Goal: Task Accomplishment & Management: Manage account settings

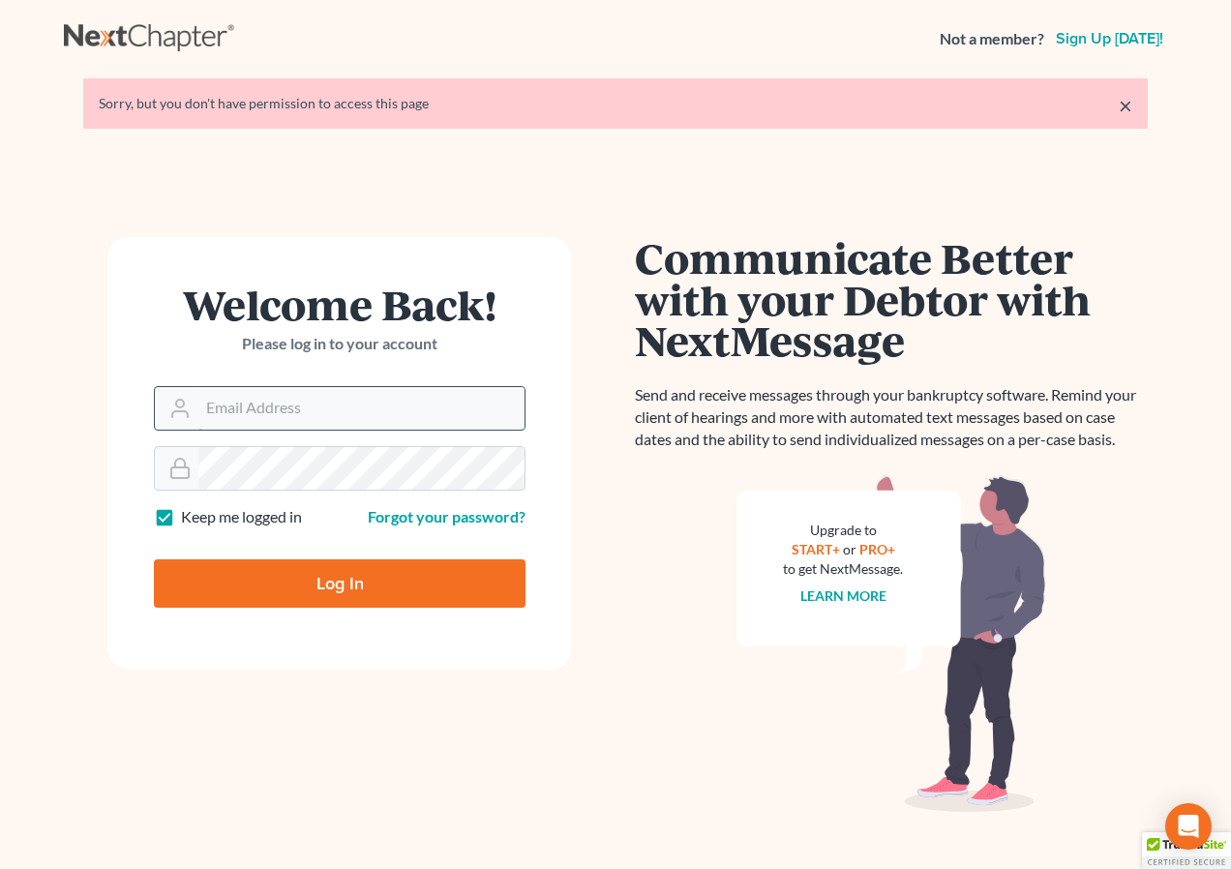
click at [220, 411] on input "Email Address" at bounding box center [361, 408] width 326 height 43
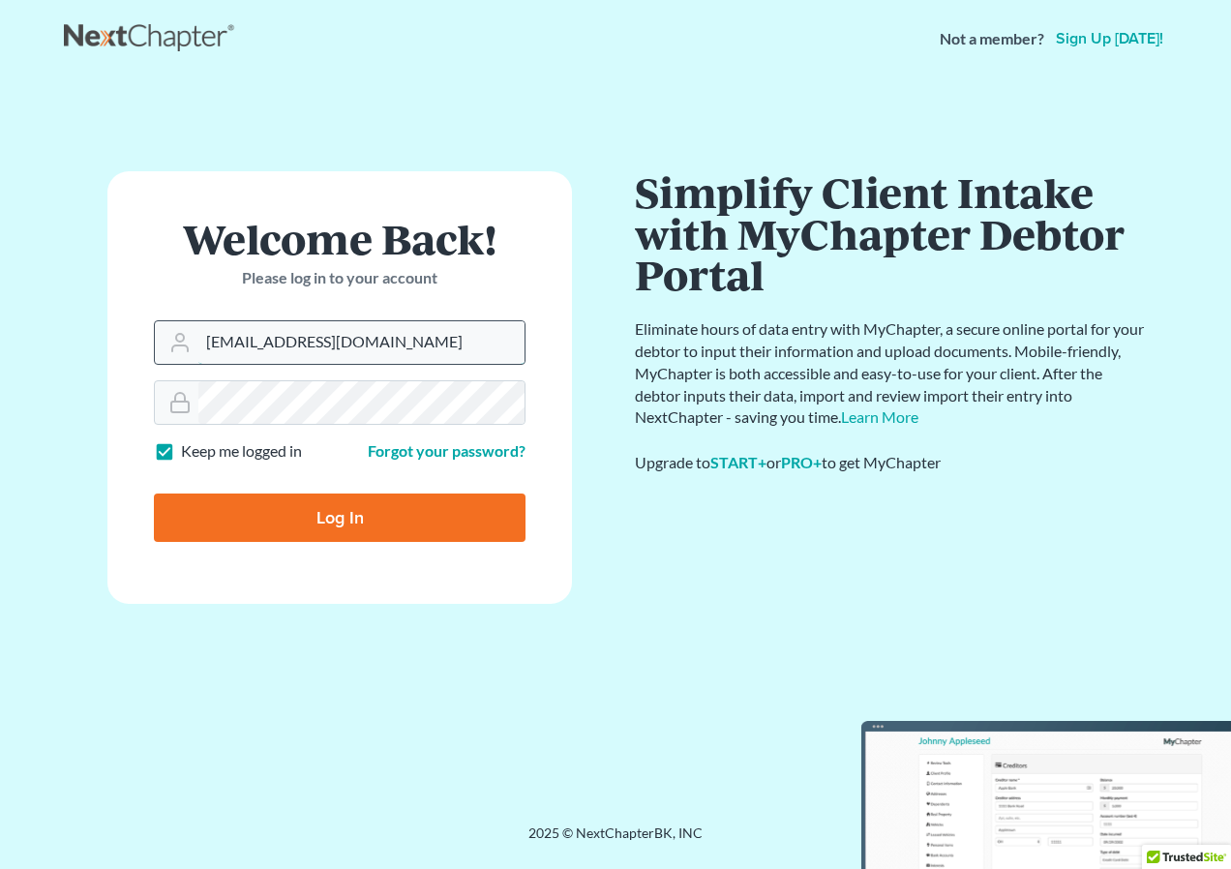
drag, startPoint x: 260, startPoint y: 339, endPoint x: 269, endPoint y: 283, distance: 56.8
click at [260, 338] on input "bopsahl@krekelberglaw.com" at bounding box center [361, 342] width 326 height 43
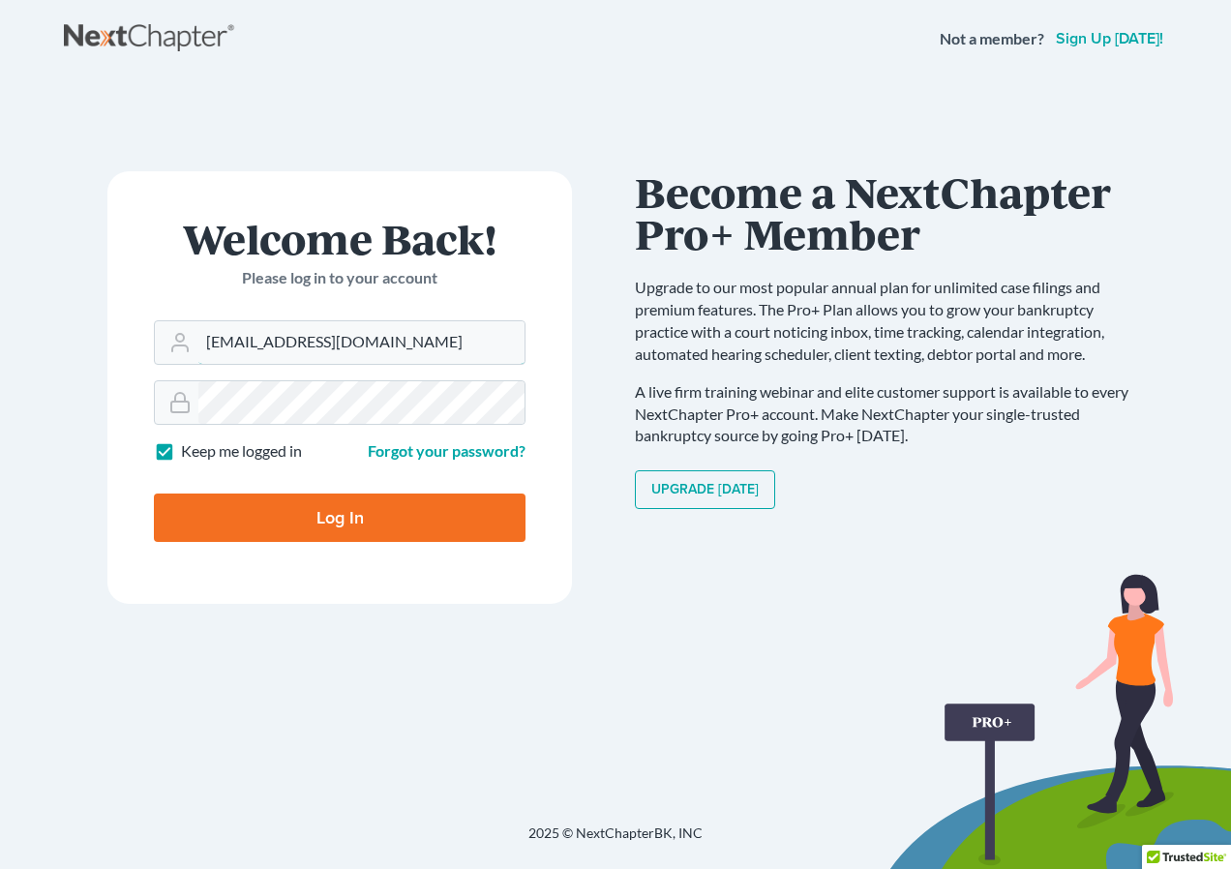
type input "[EMAIL_ADDRESS][DOMAIN_NAME]"
click at [181, 454] on label "Keep me logged in" at bounding box center [241, 451] width 121 height 22
click at [189, 453] on input "Keep me logged in" at bounding box center [195, 446] width 13 height 13
checkbox input "false"
click at [310, 520] on input "Log In" at bounding box center [340, 518] width 372 height 48
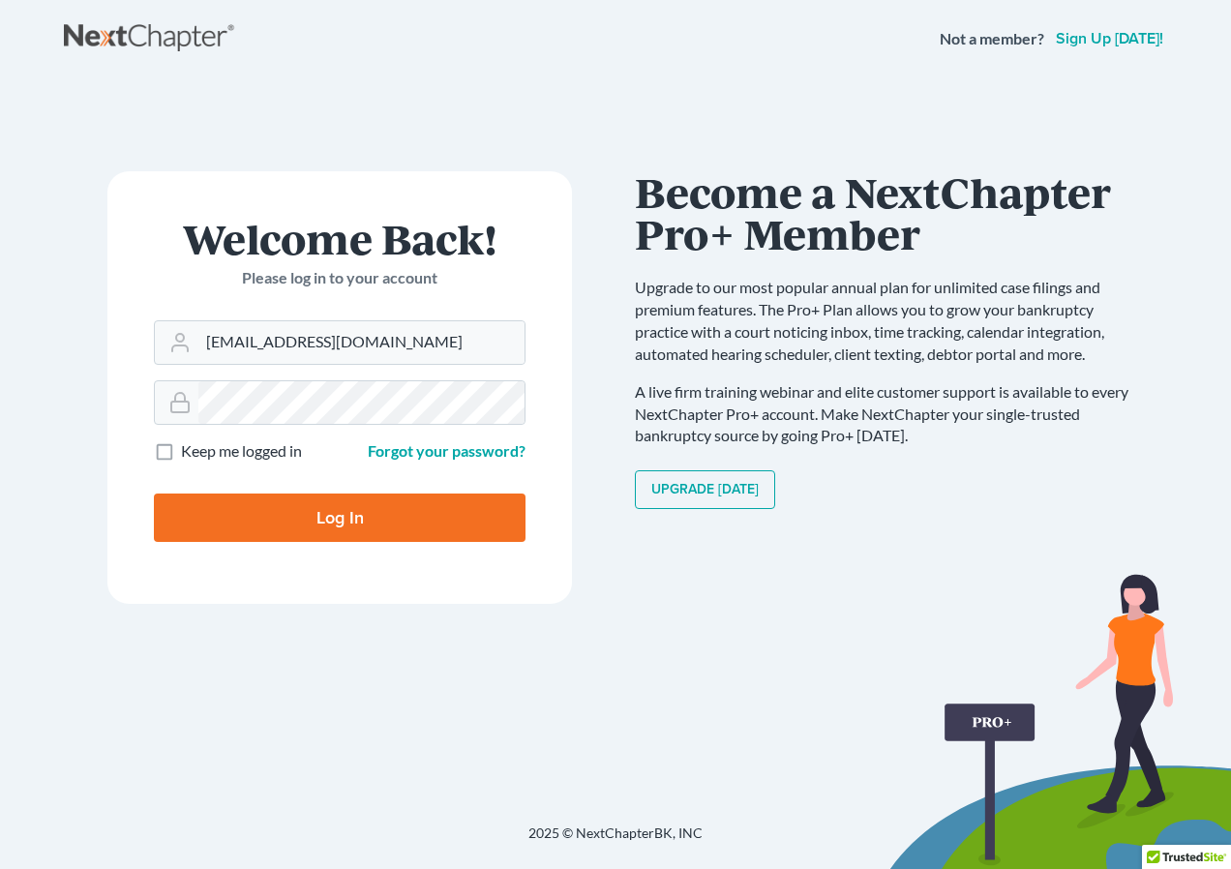
type input "Thinking..."
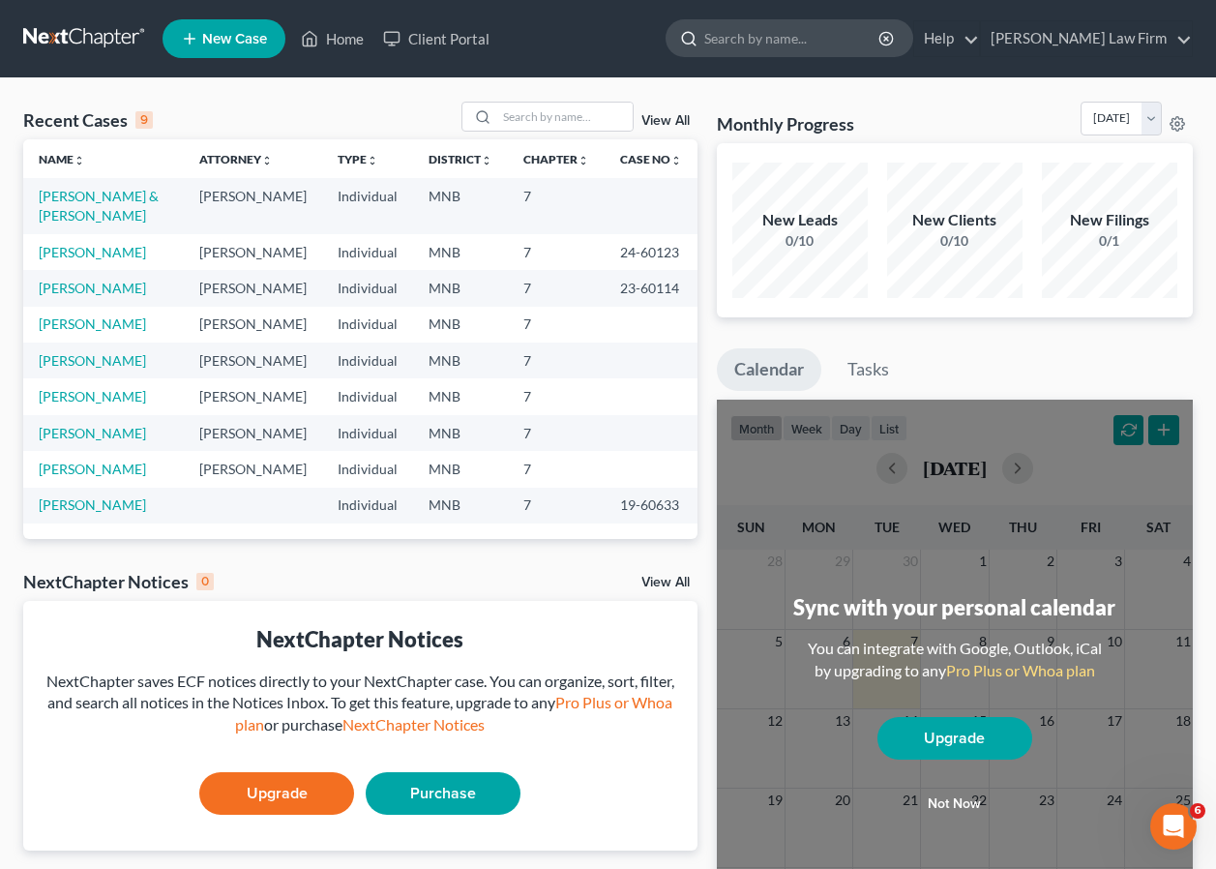
click at [794, 39] on input "search" at bounding box center [793, 38] width 177 height 36
click at [350, 42] on link "Home" at bounding box center [332, 38] width 82 height 35
click at [761, 43] on input "search" at bounding box center [793, 38] width 177 height 36
type input "federal exemptions"
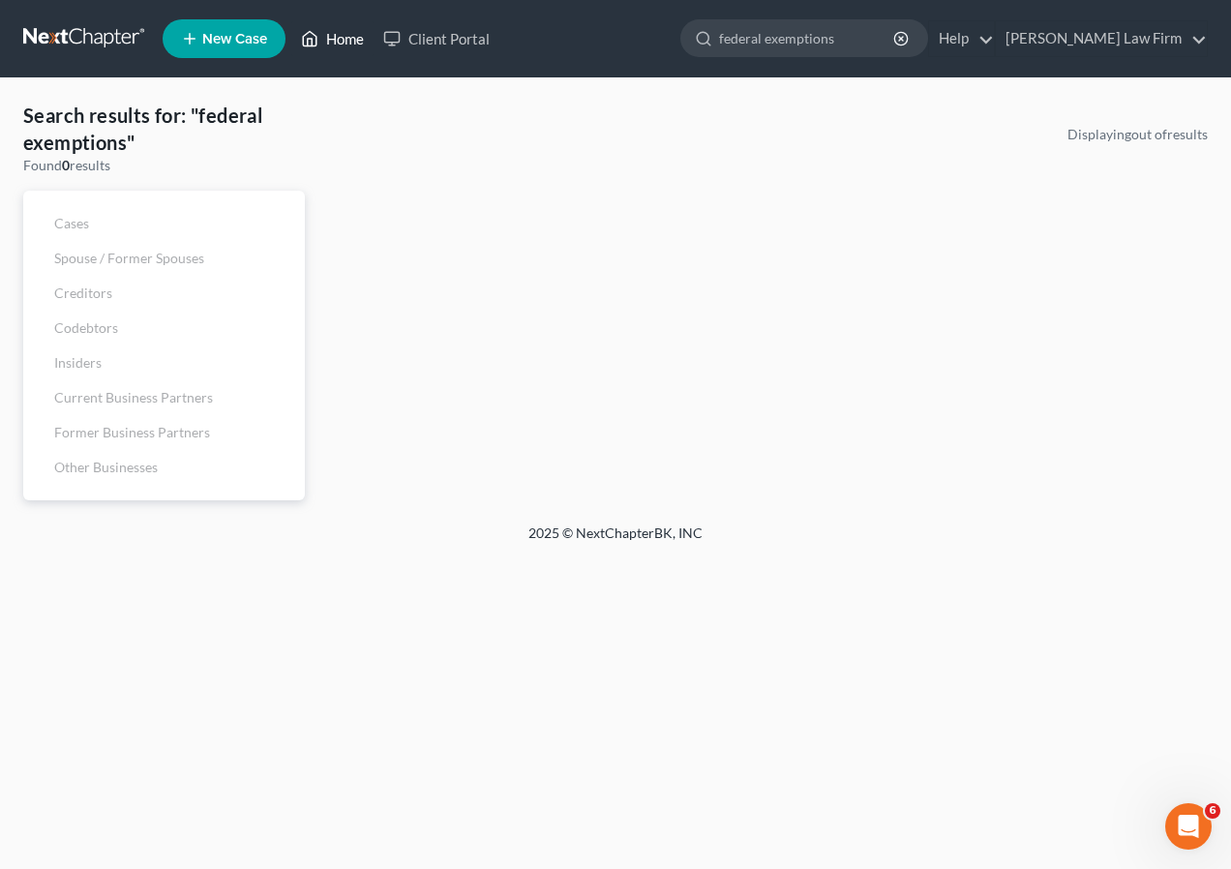
click at [326, 40] on link "Home" at bounding box center [332, 38] width 82 height 35
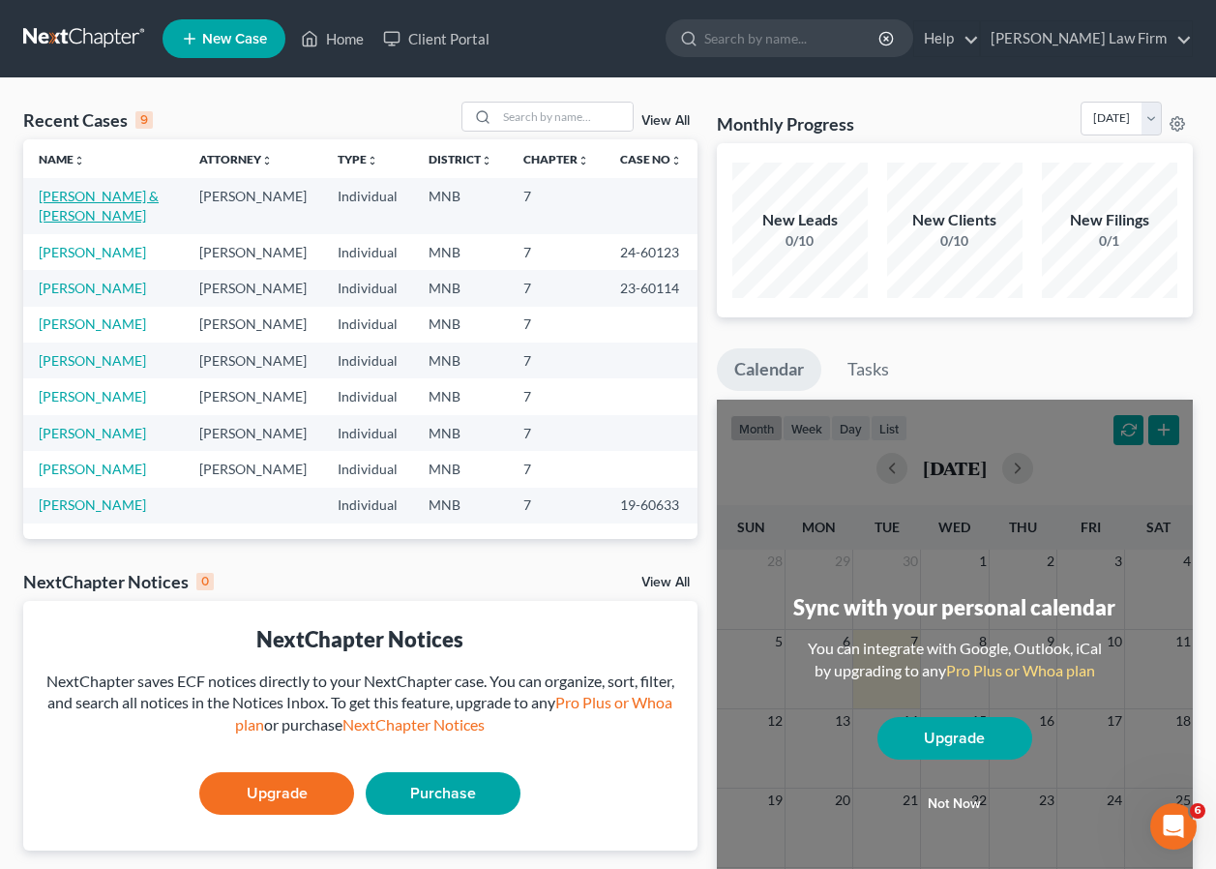
click at [99, 195] on link "[PERSON_NAME] & [PERSON_NAME]" at bounding box center [99, 206] width 120 height 36
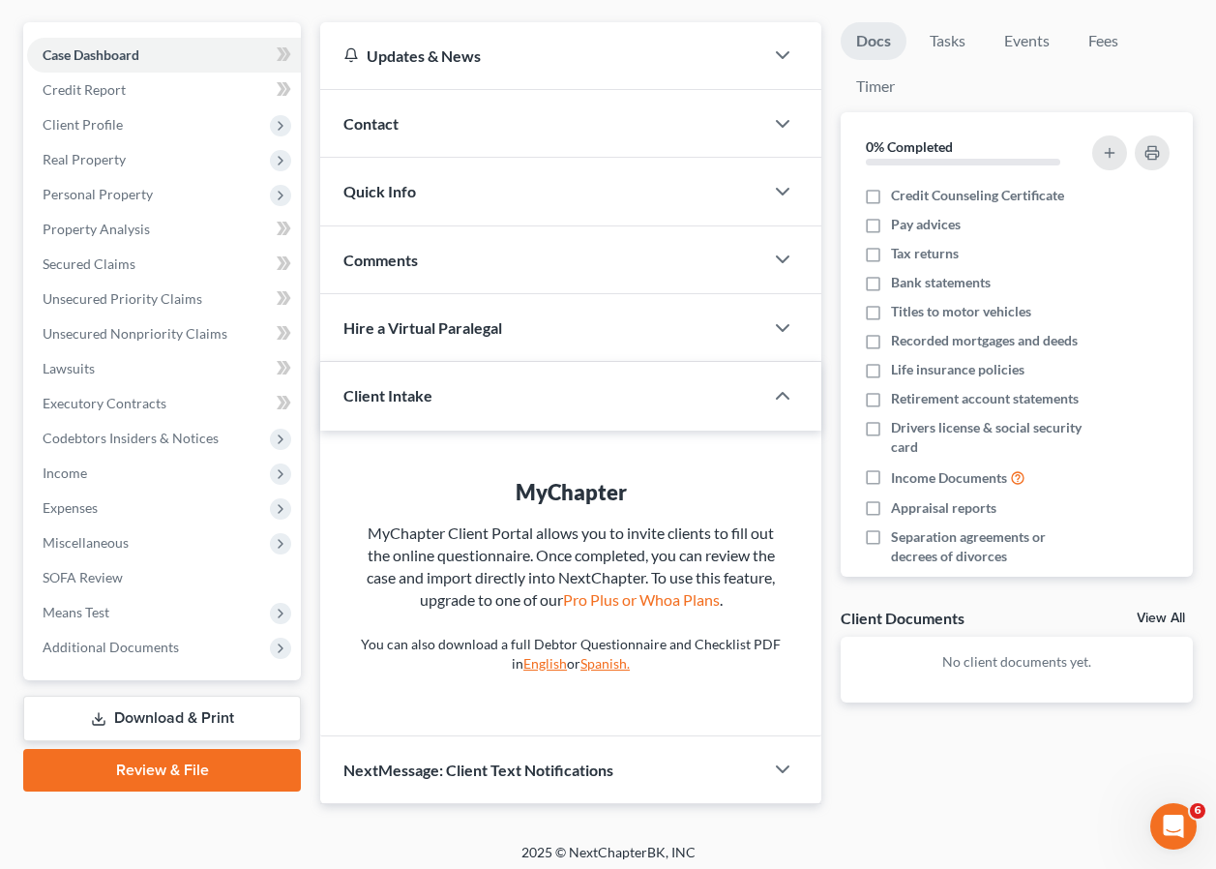
scroll to position [172, 0]
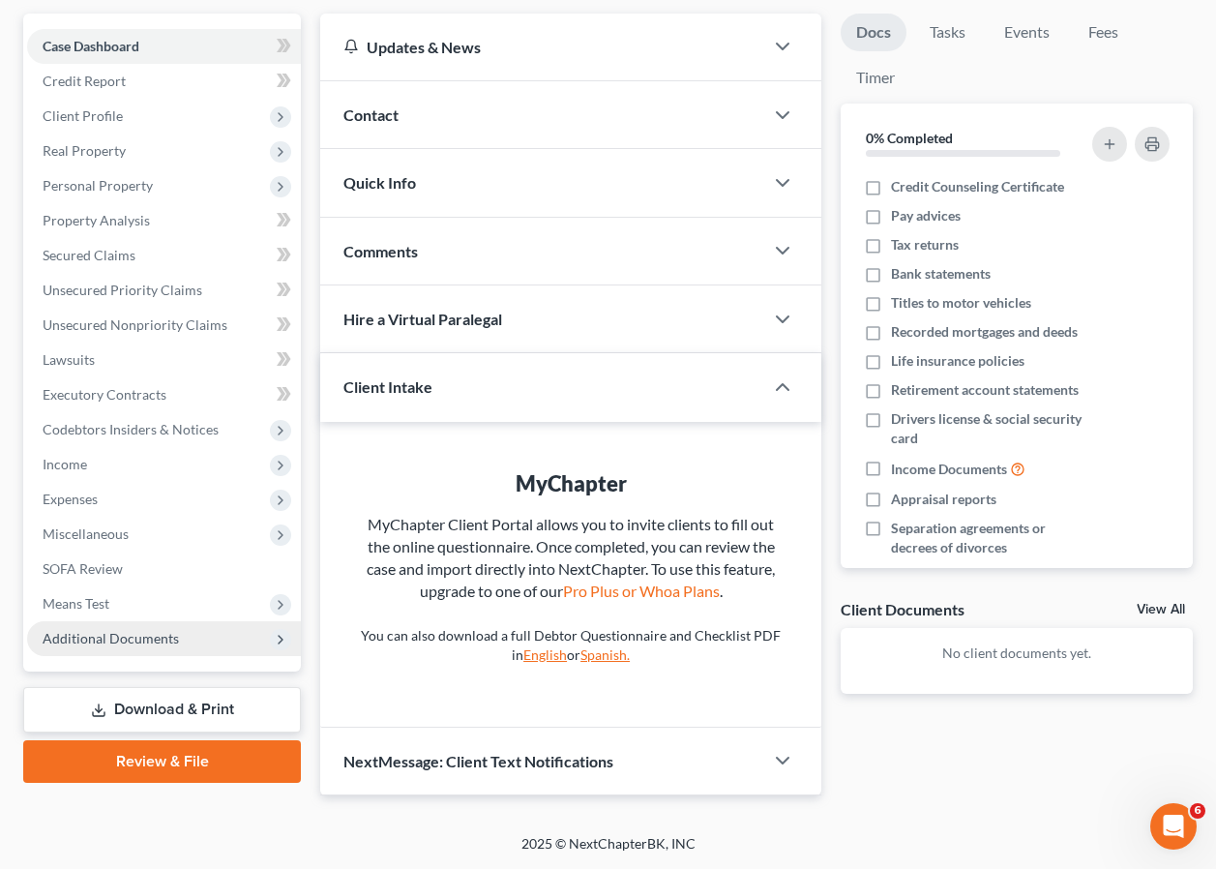
click at [254, 641] on span "Additional Documents" at bounding box center [164, 638] width 274 height 35
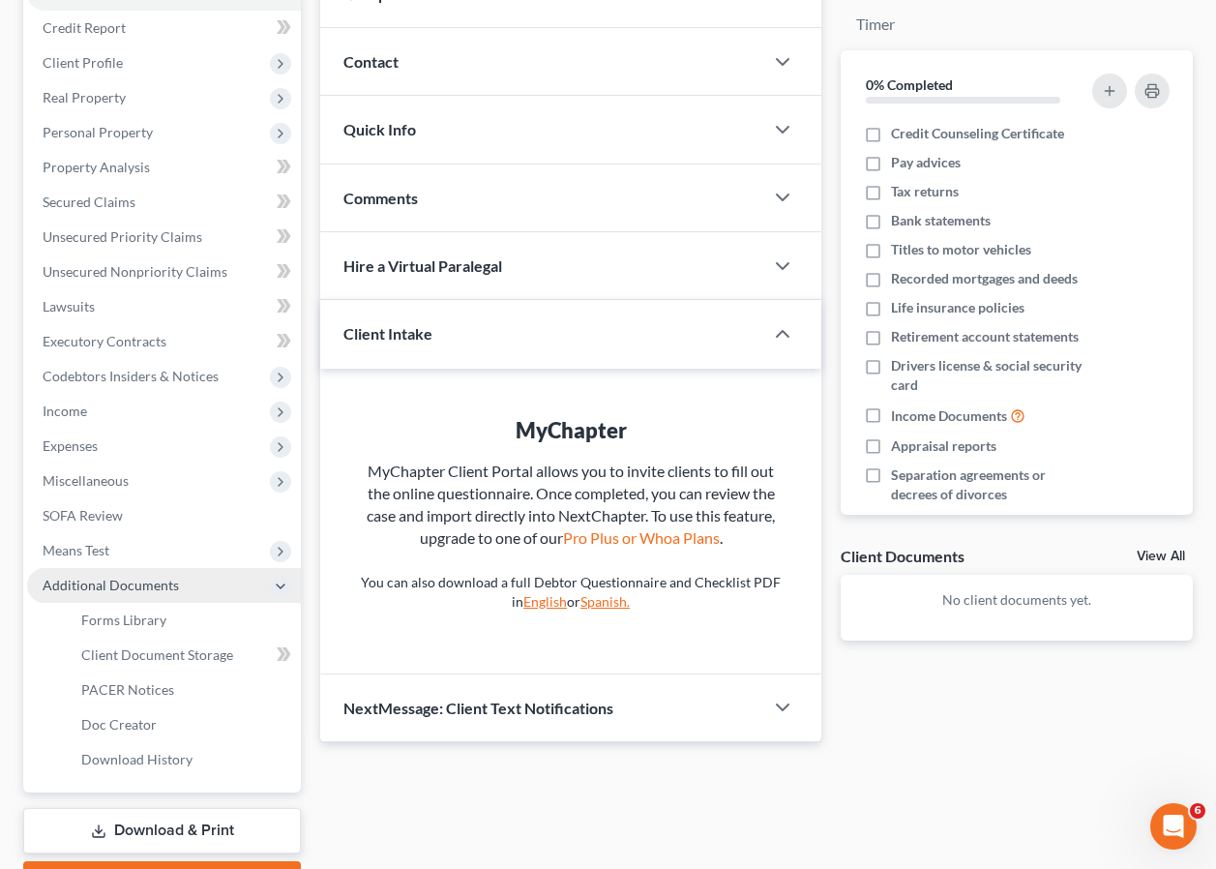
scroll to position [269, 0]
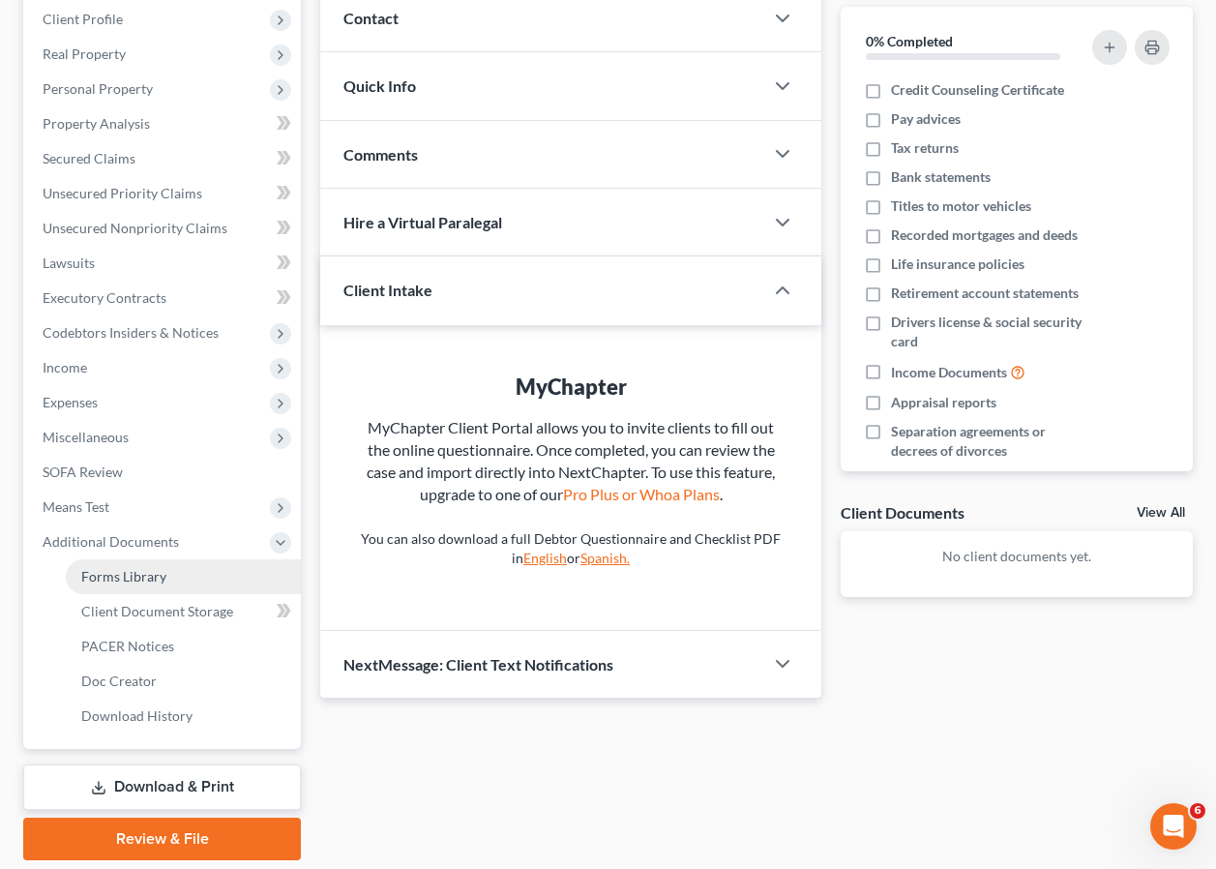
click at [118, 575] on span "Forms Library" at bounding box center [123, 576] width 85 height 16
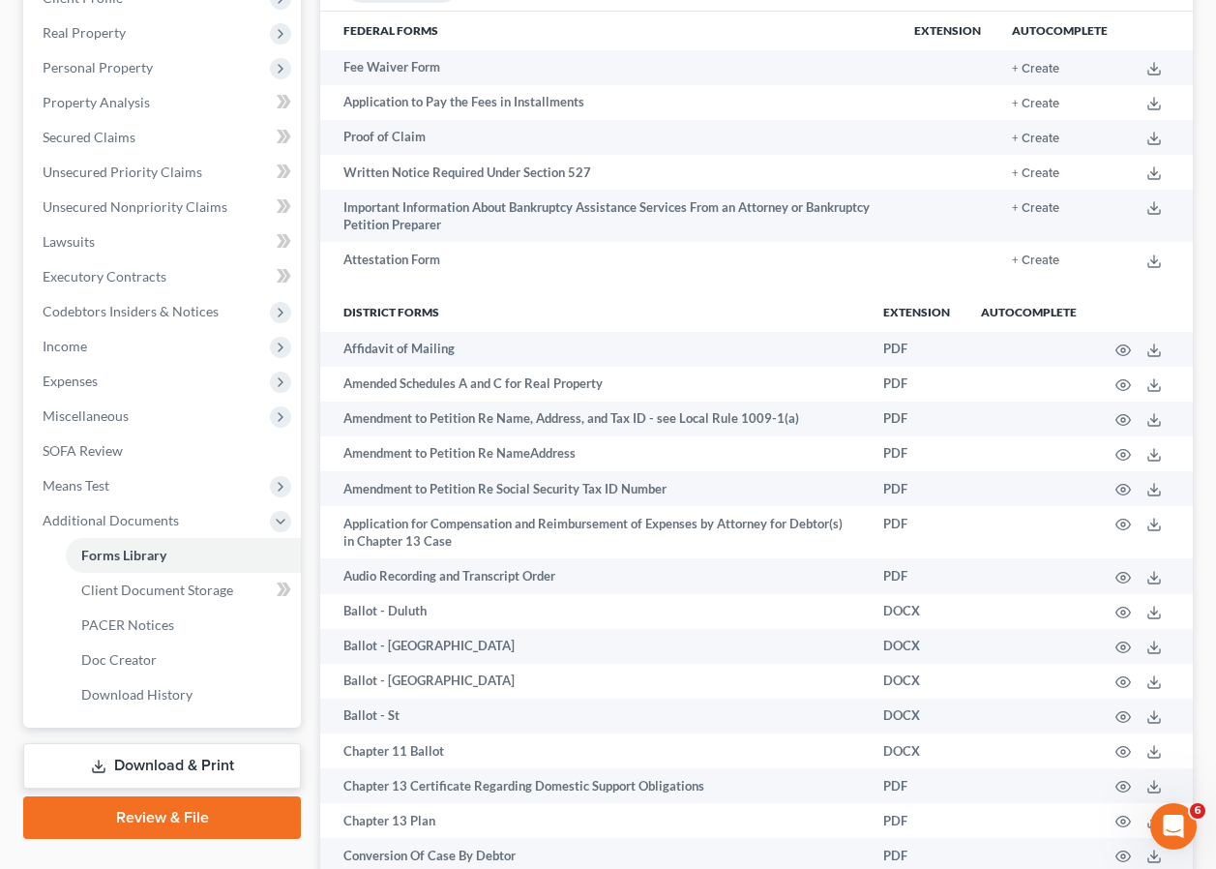
scroll to position [194, 0]
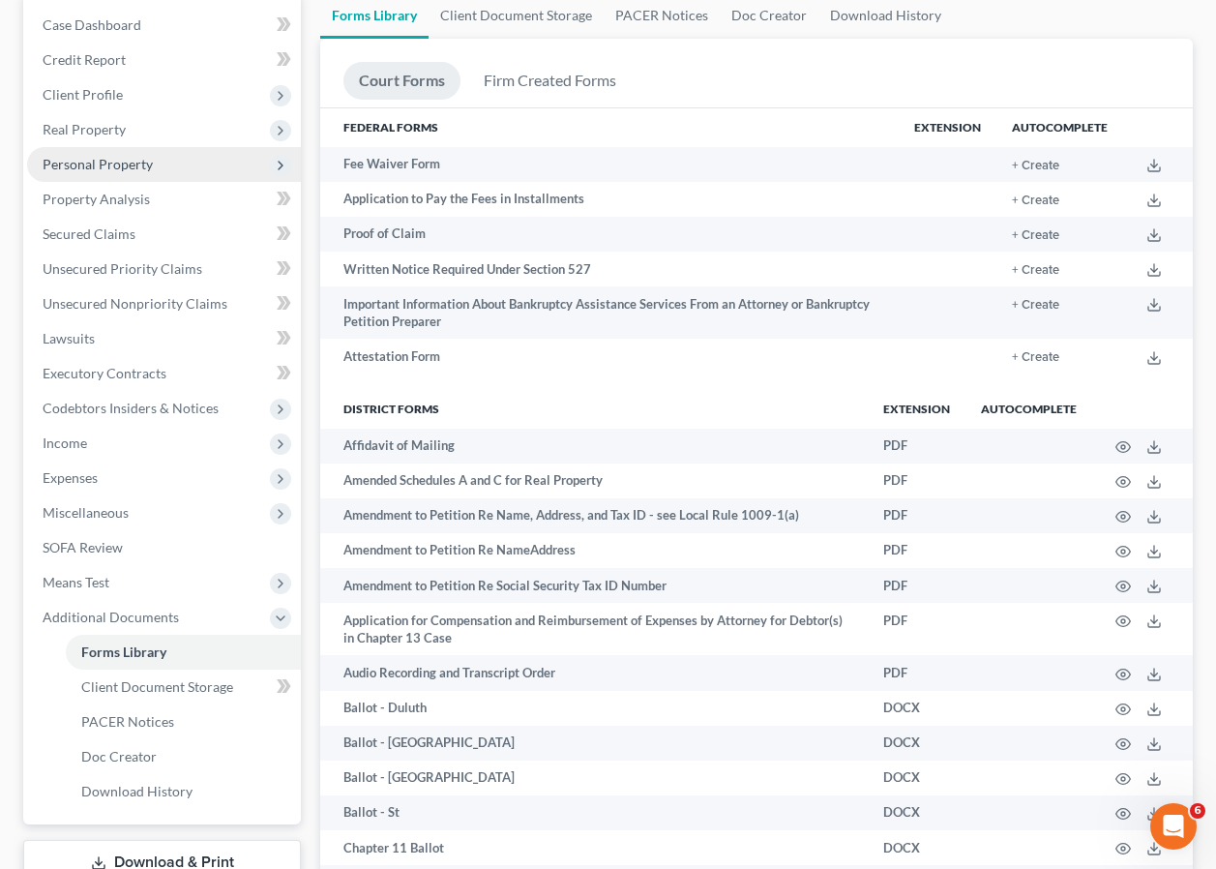
click at [139, 164] on span "Personal Property" at bounding box center [98, 164] width 110 height 16
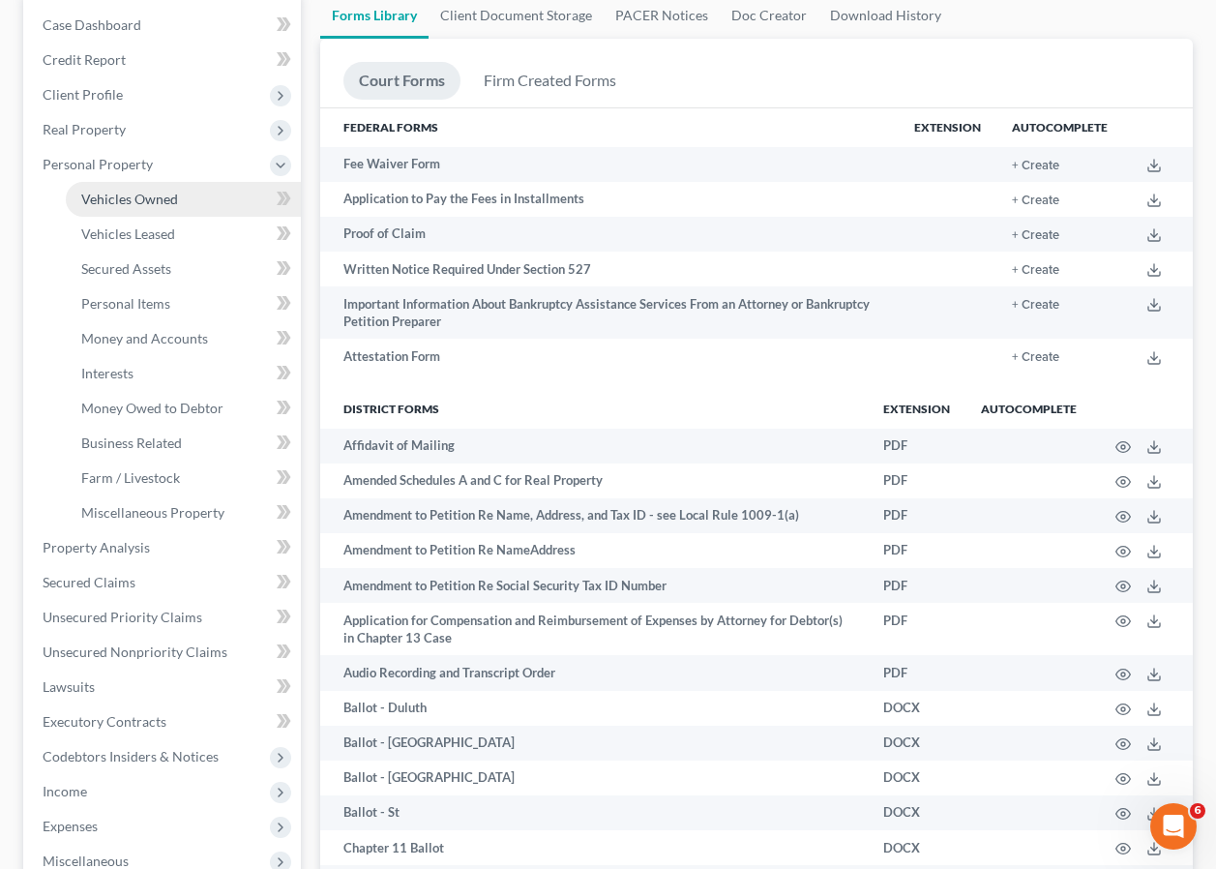
click at [163, 196] on span "Vehicles Owned" at bounding box center [129, 199] width 97 height 16
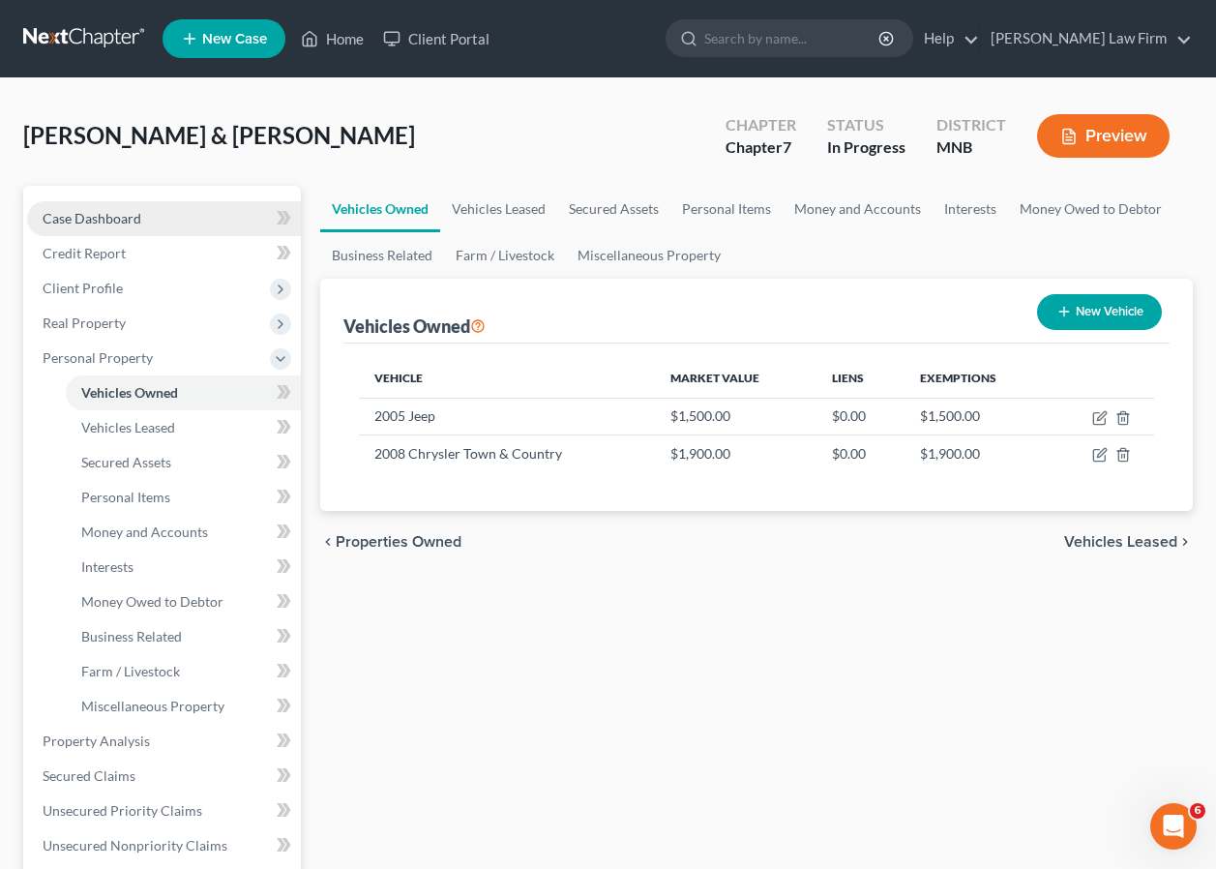
click at [97, 224] on span "Case Dashboard" at bounding box center [92, 218] width 99 height 16
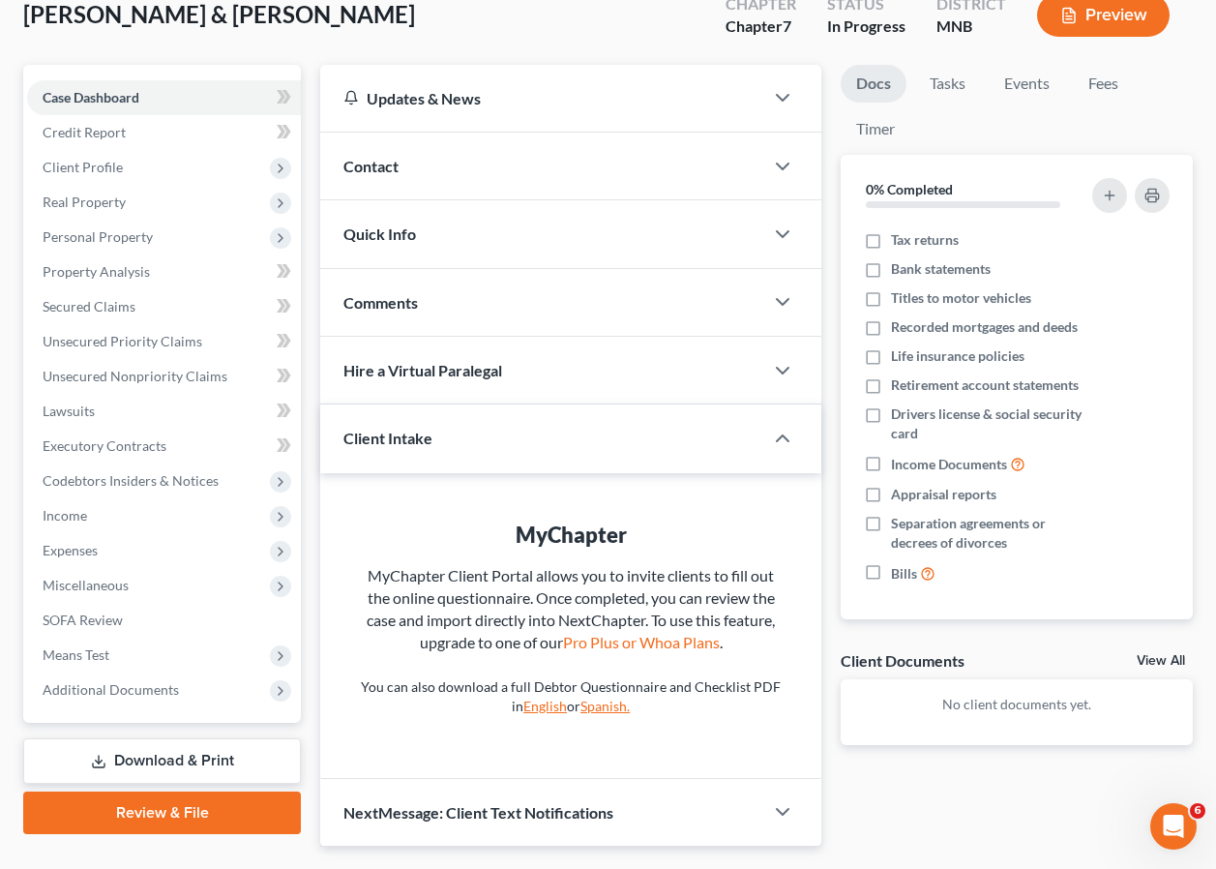
scroll to position [75, 0]
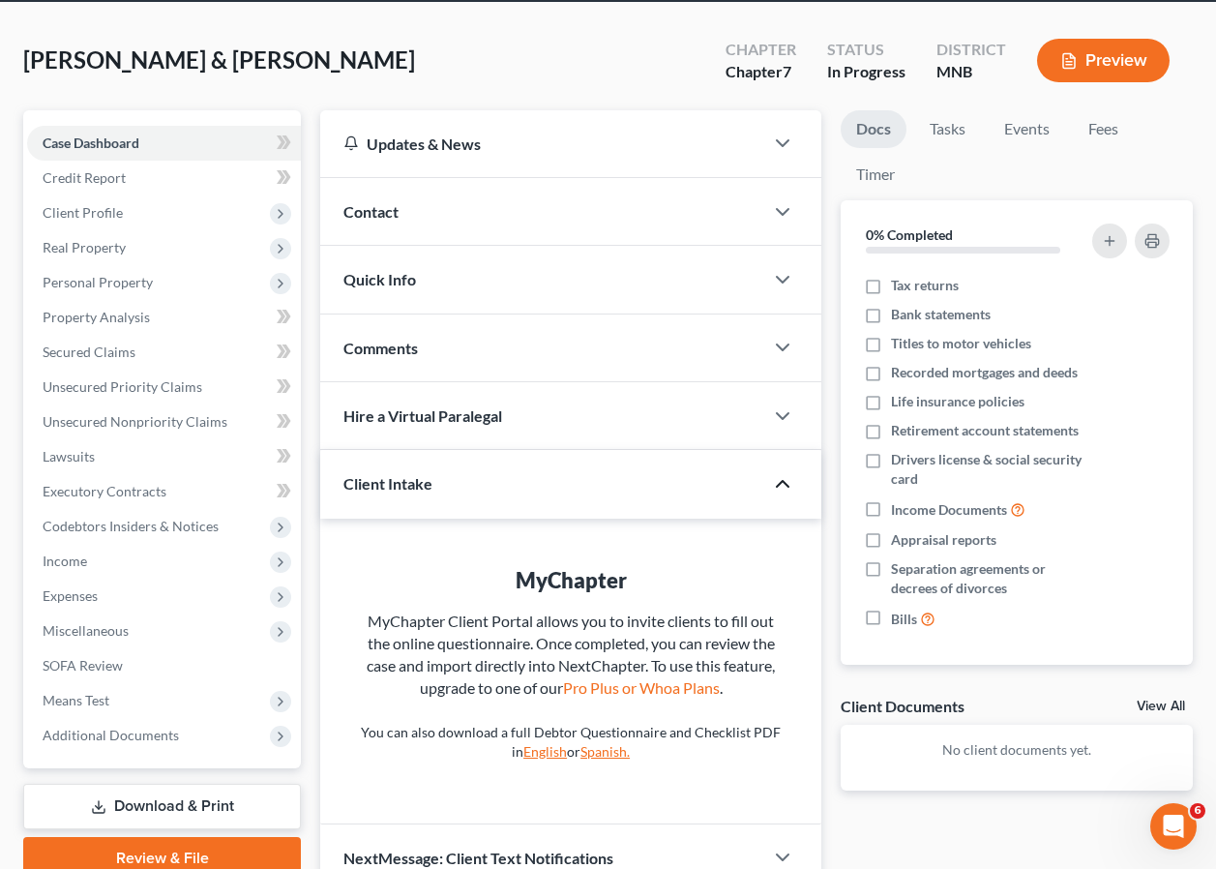
click at [787, 484] on polyline "button" at bounding box center [783, 484] width 12 height 6
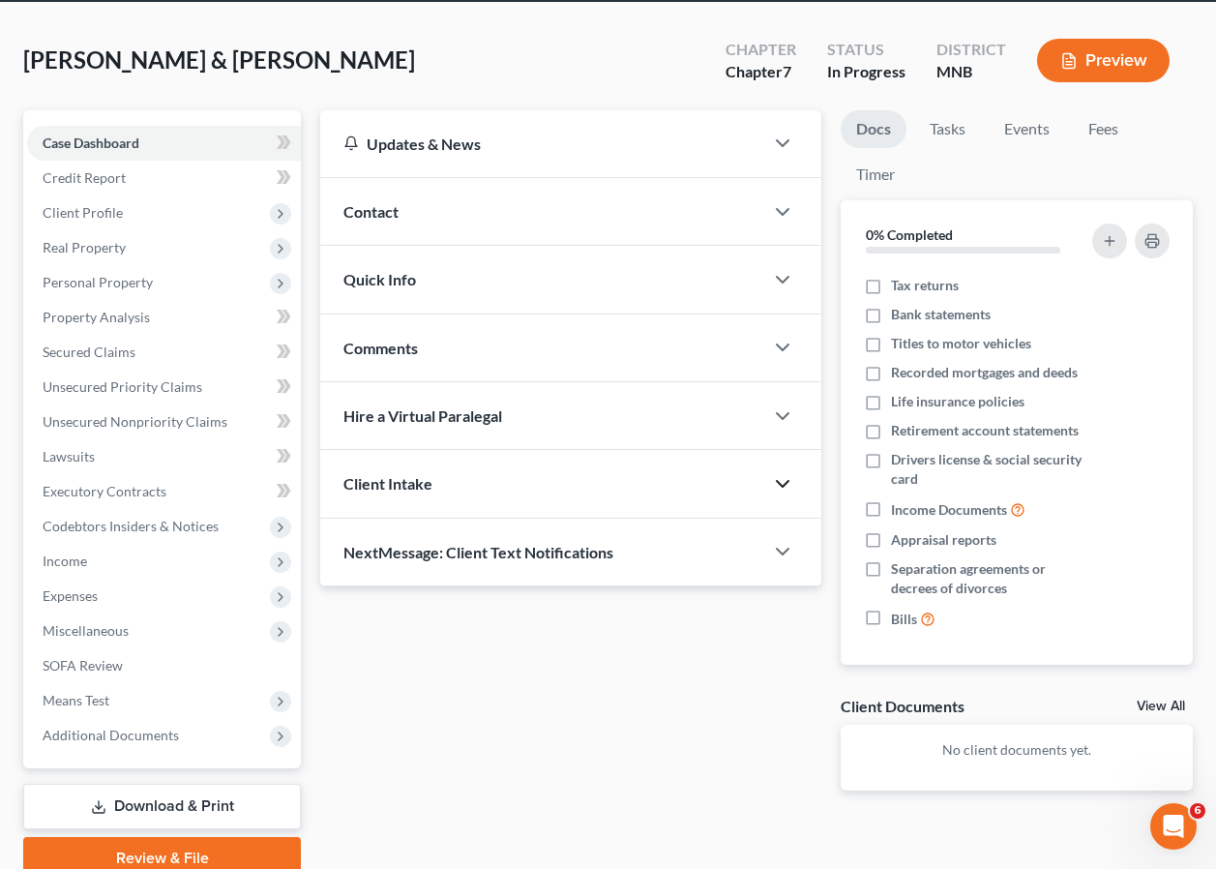
click at [787, 484] on polyline "button" at bounding box center [783, 484] width 12 height 6
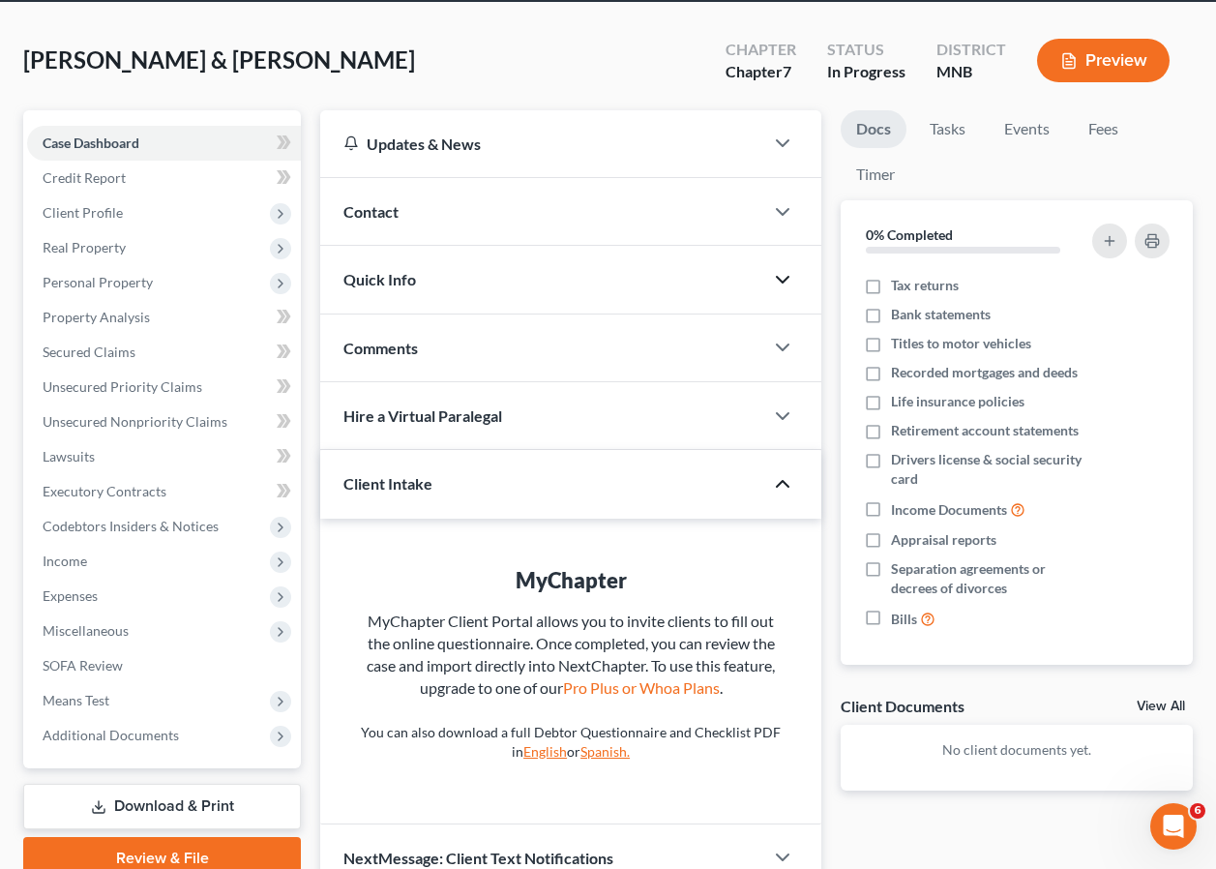
click at [779, 278] on polyline "button" at bounding box center [783, 280] width 12 height 6
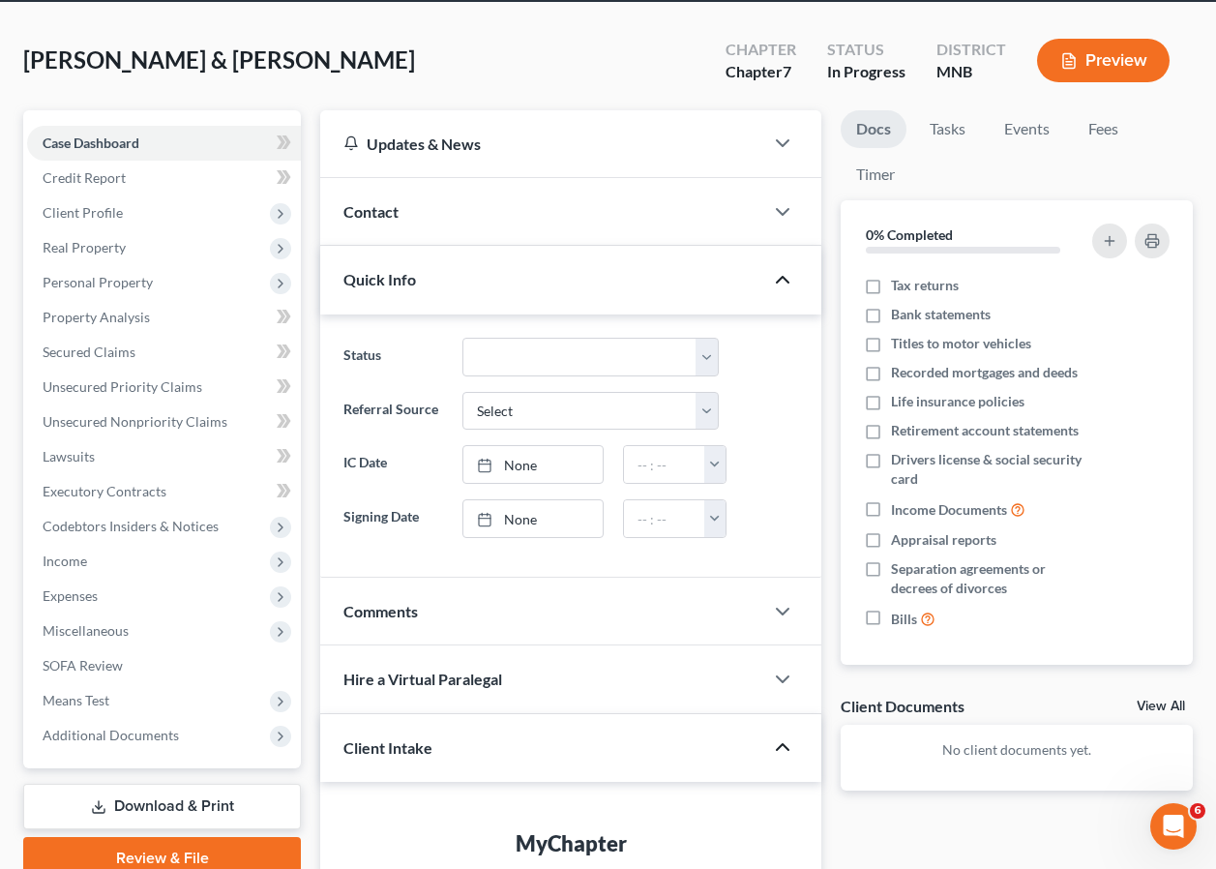
click at [779, 278] on icon "button" at bounding box center [782, 279] width 23 height 23
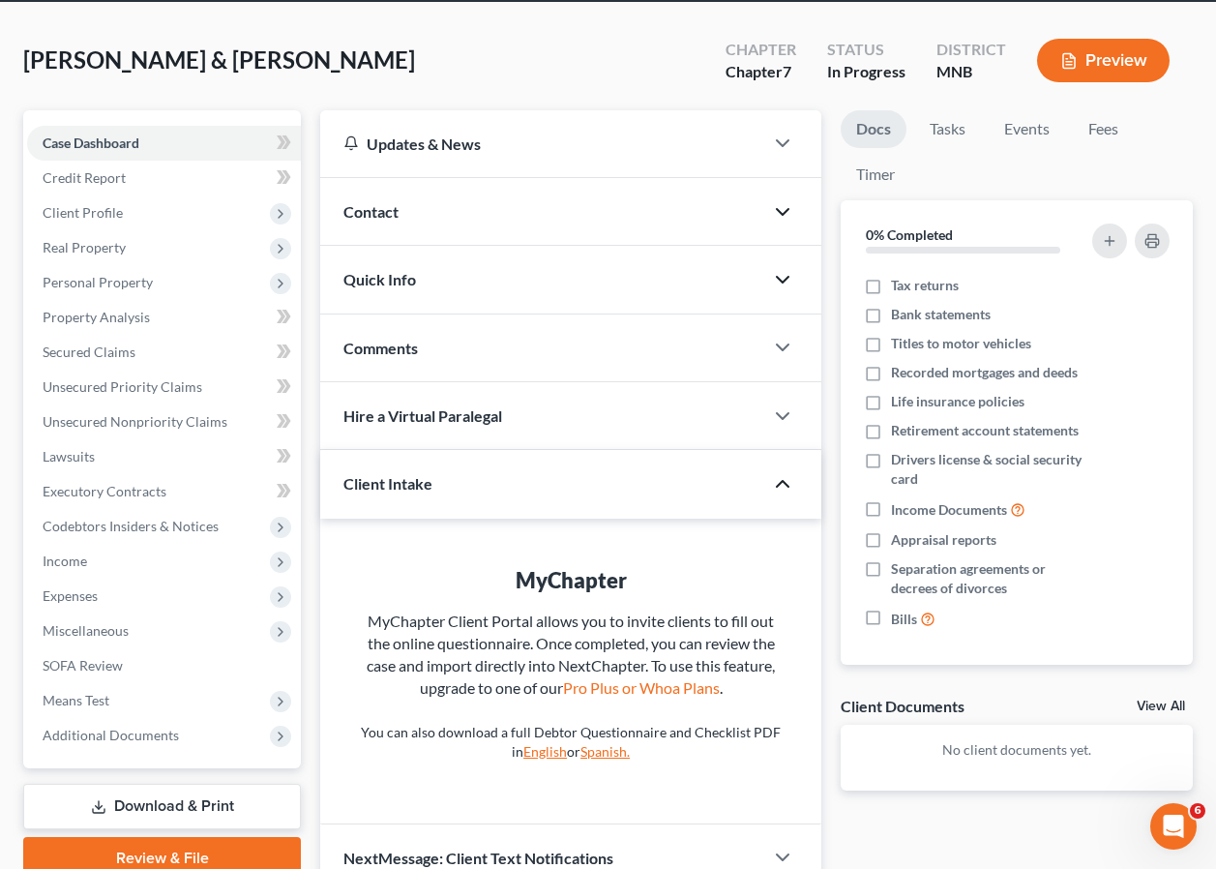
click at [785, 209] on icon "button" at bounding box center [782, 211] width 23 height 23
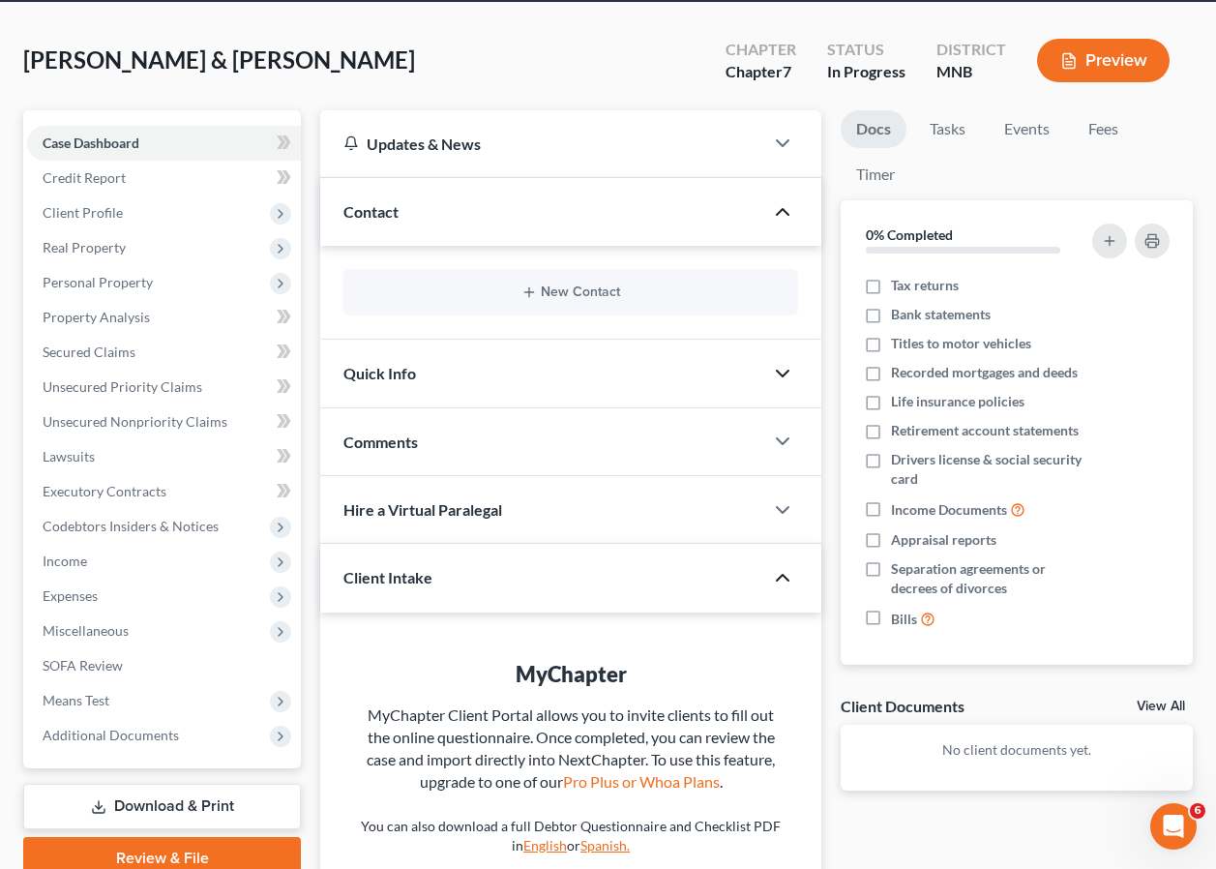
click at [785, 209] on icon "button" at bounding box center [782, 211] width 23 height 23
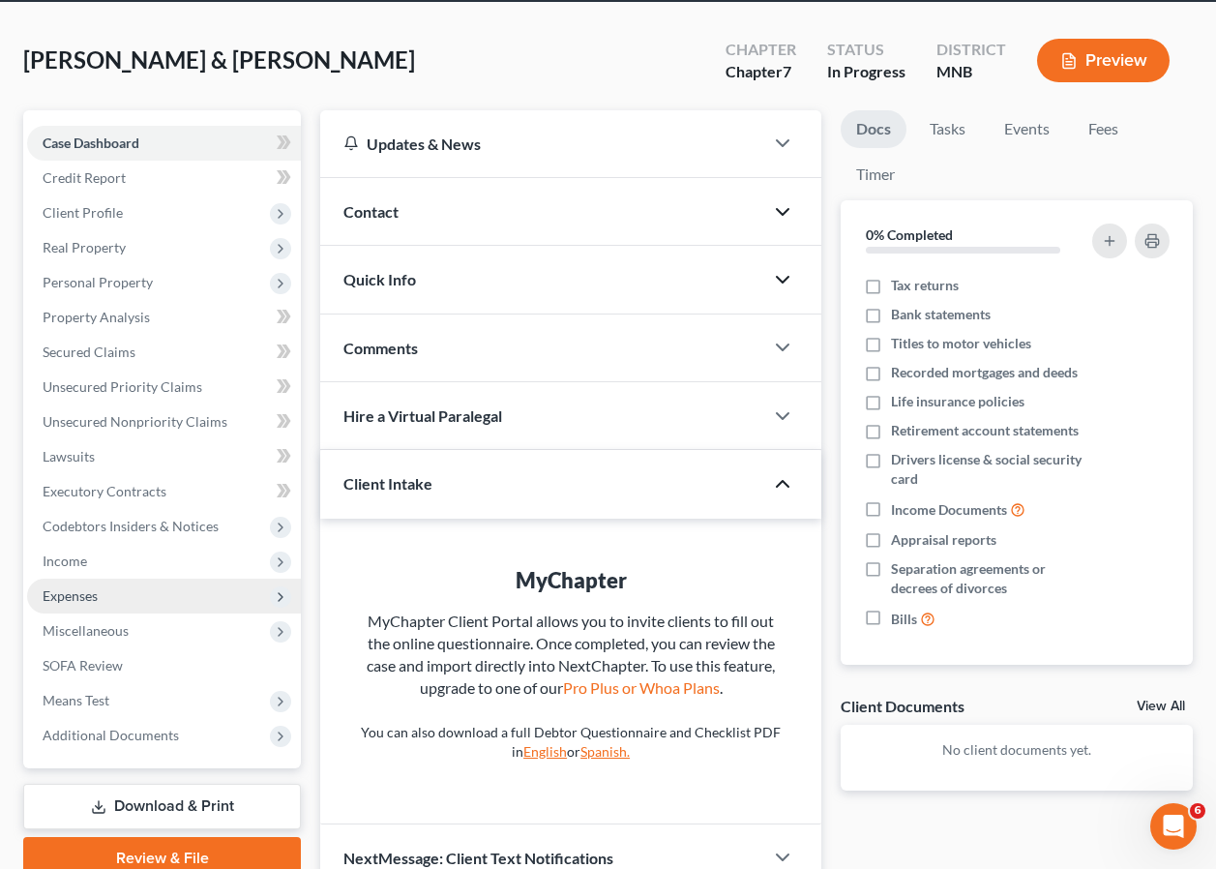
scroll to position [172, 0]
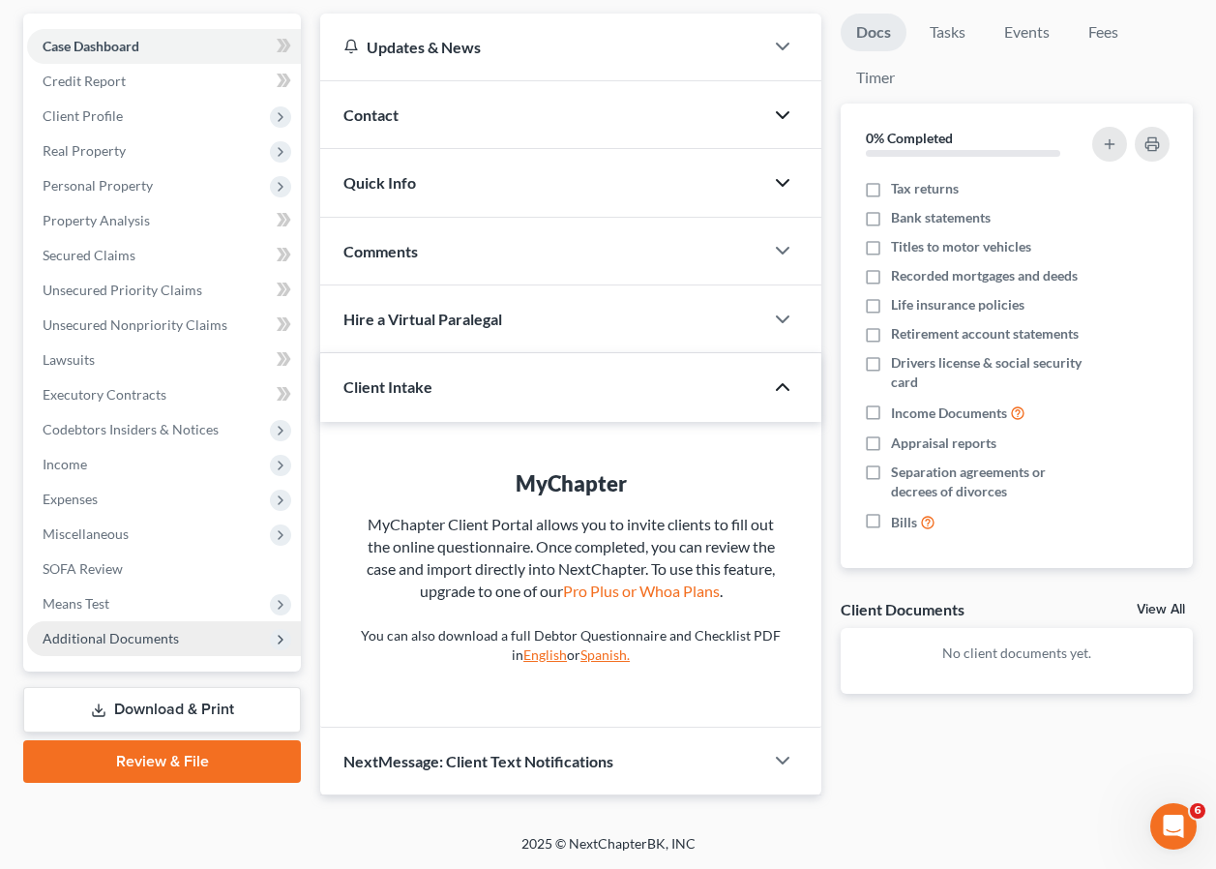
click at [137, 639] on span "Additional Documents" at bounding box center [111, 638] width 136 height 16
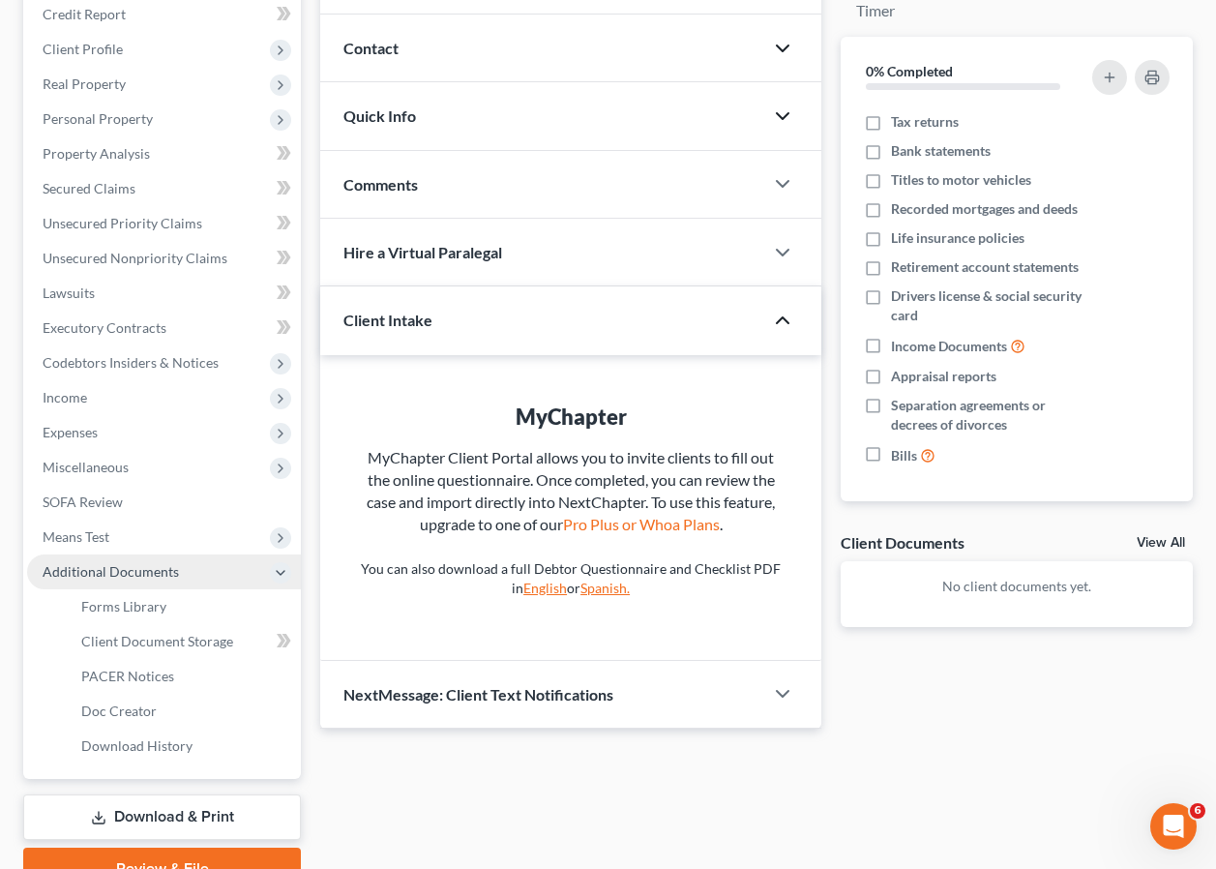
scroll to position [269, 0]
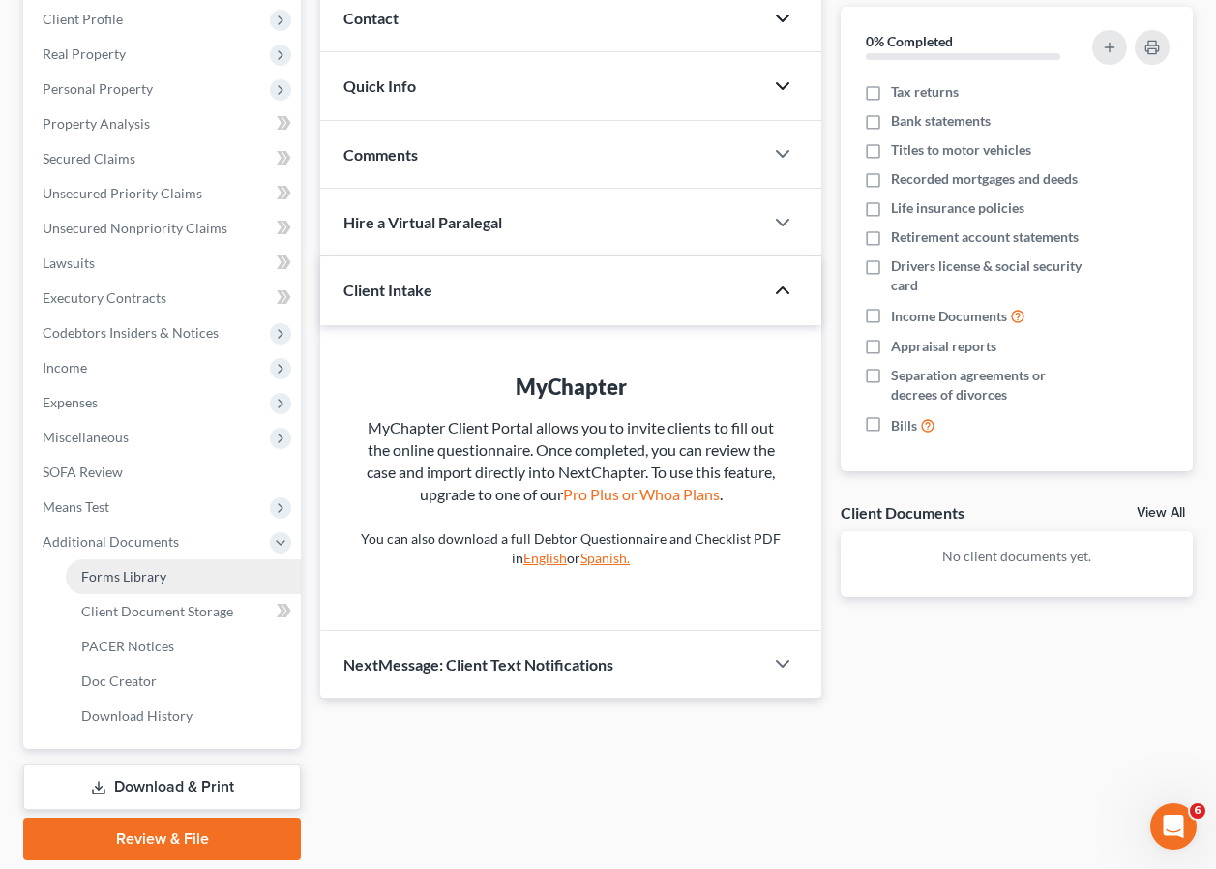
click at [150, 573] on span "Forms Library" at bounding box center [123, 576] width 85 height 16
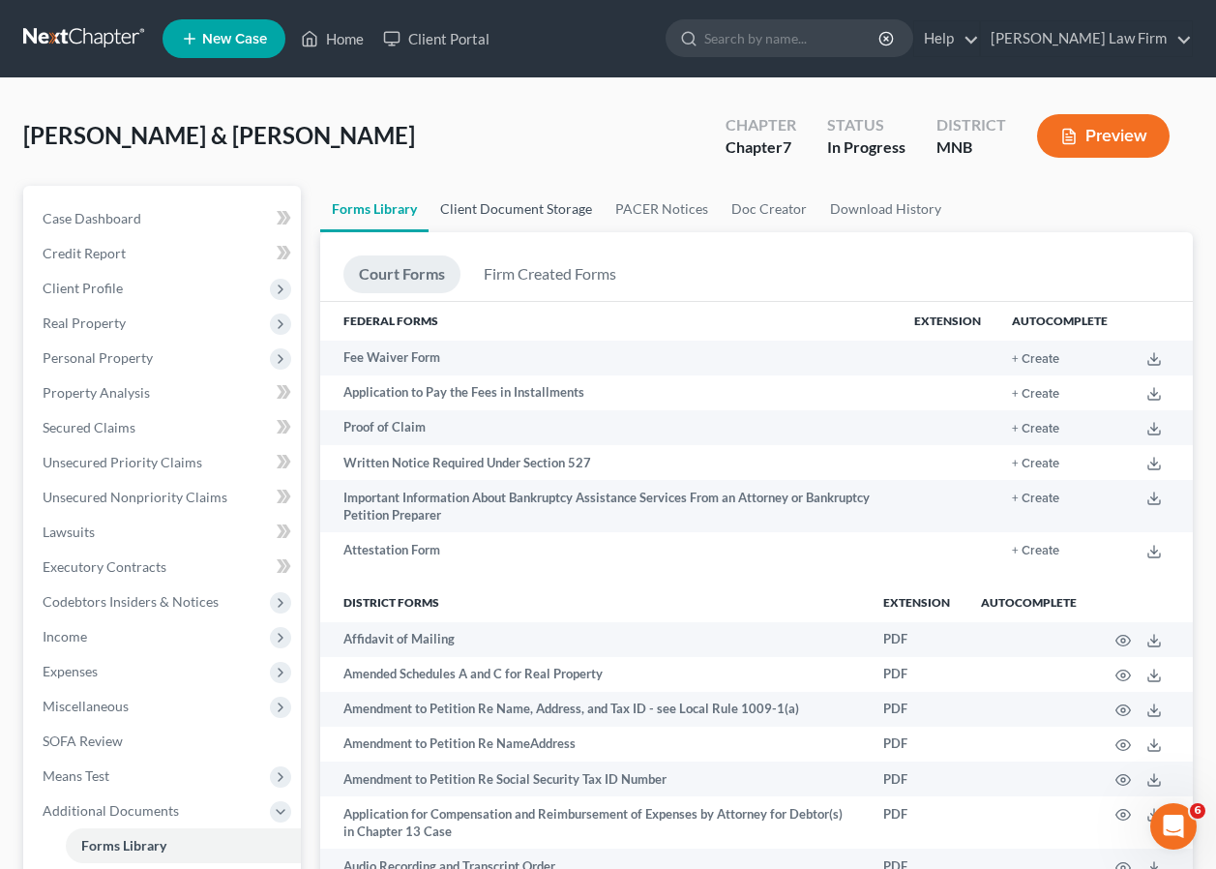
click at [567, 209] on link "Client Document Storage" at bounding box center [516, 209] width 175 height 46
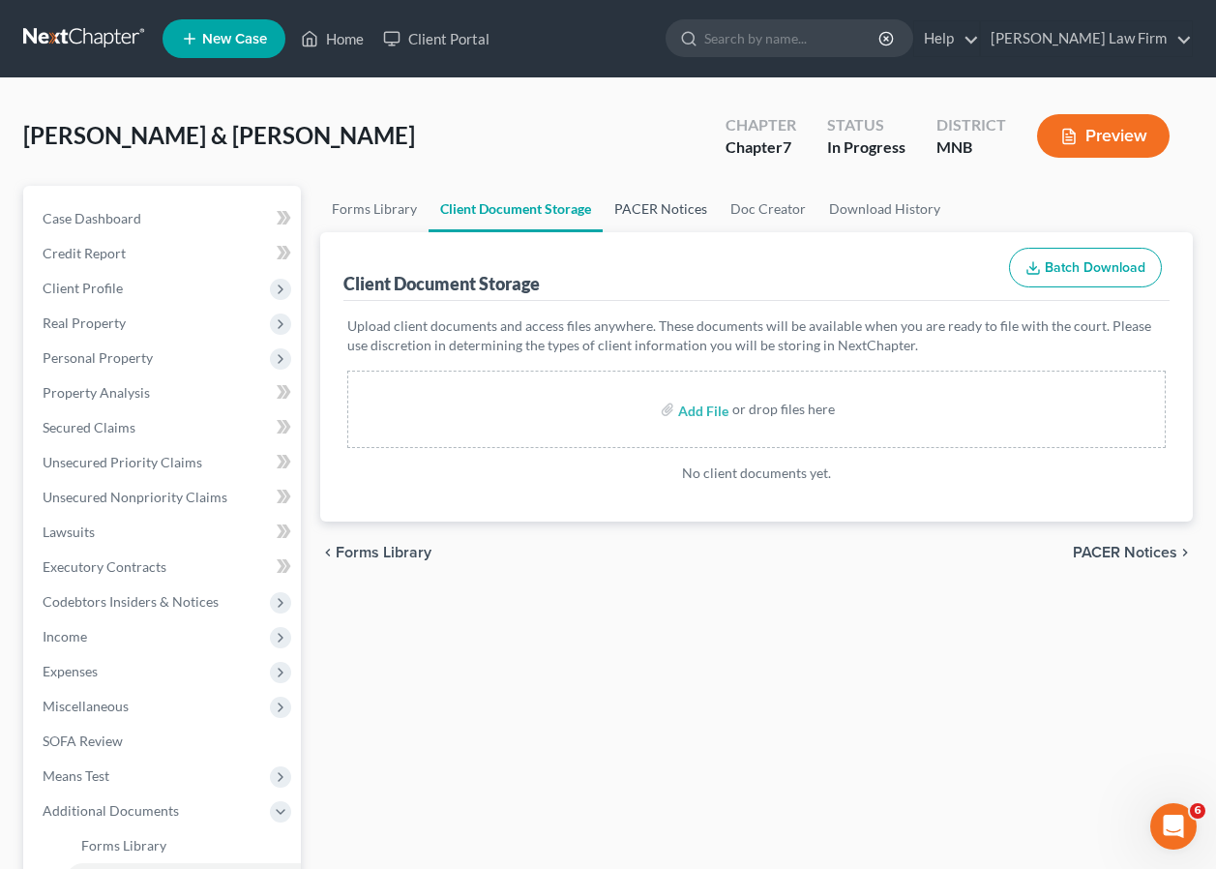
click at [666, 207] on link "PACER Notices" at bounding box center [661, 209] width 116 height 46
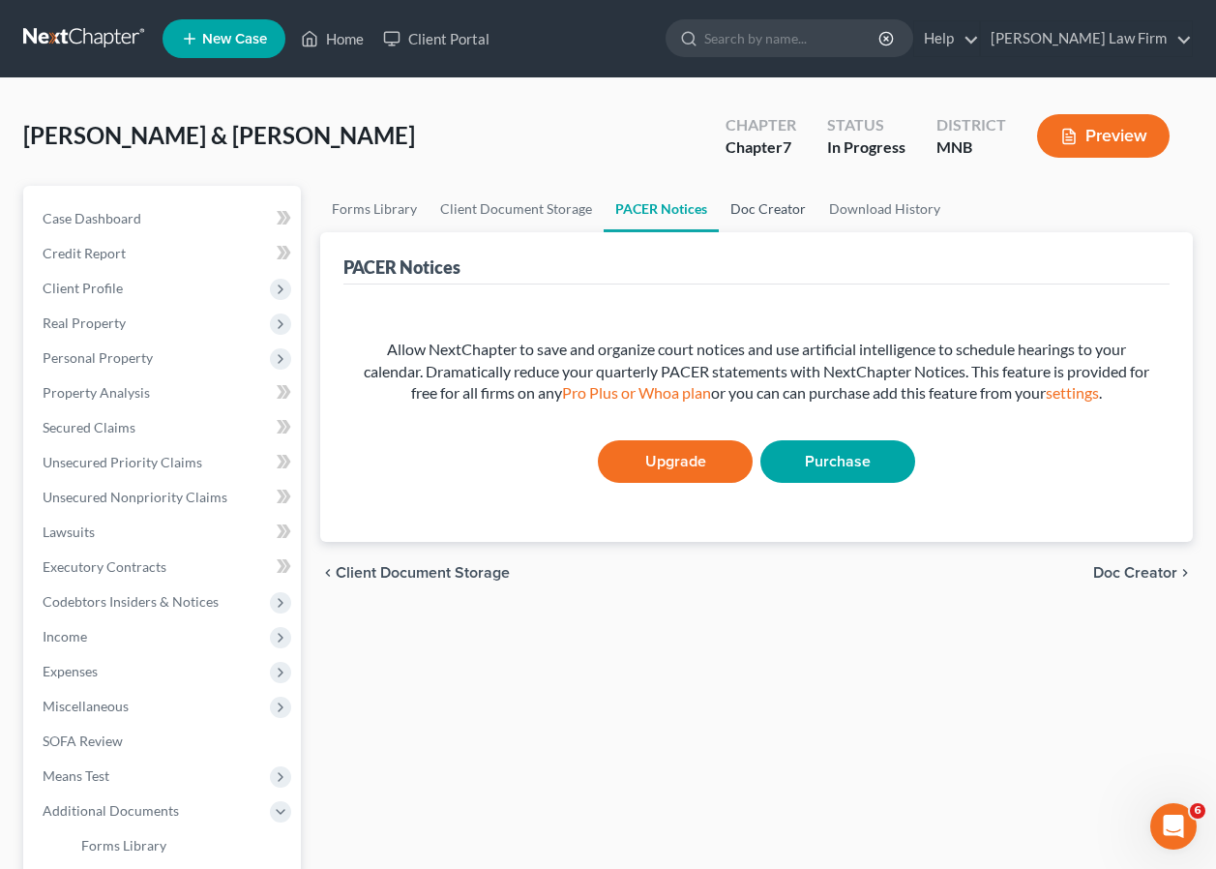
click at [771, 211] on link "Doc Creator" at bounding box center [768, 209] width 99 height 46
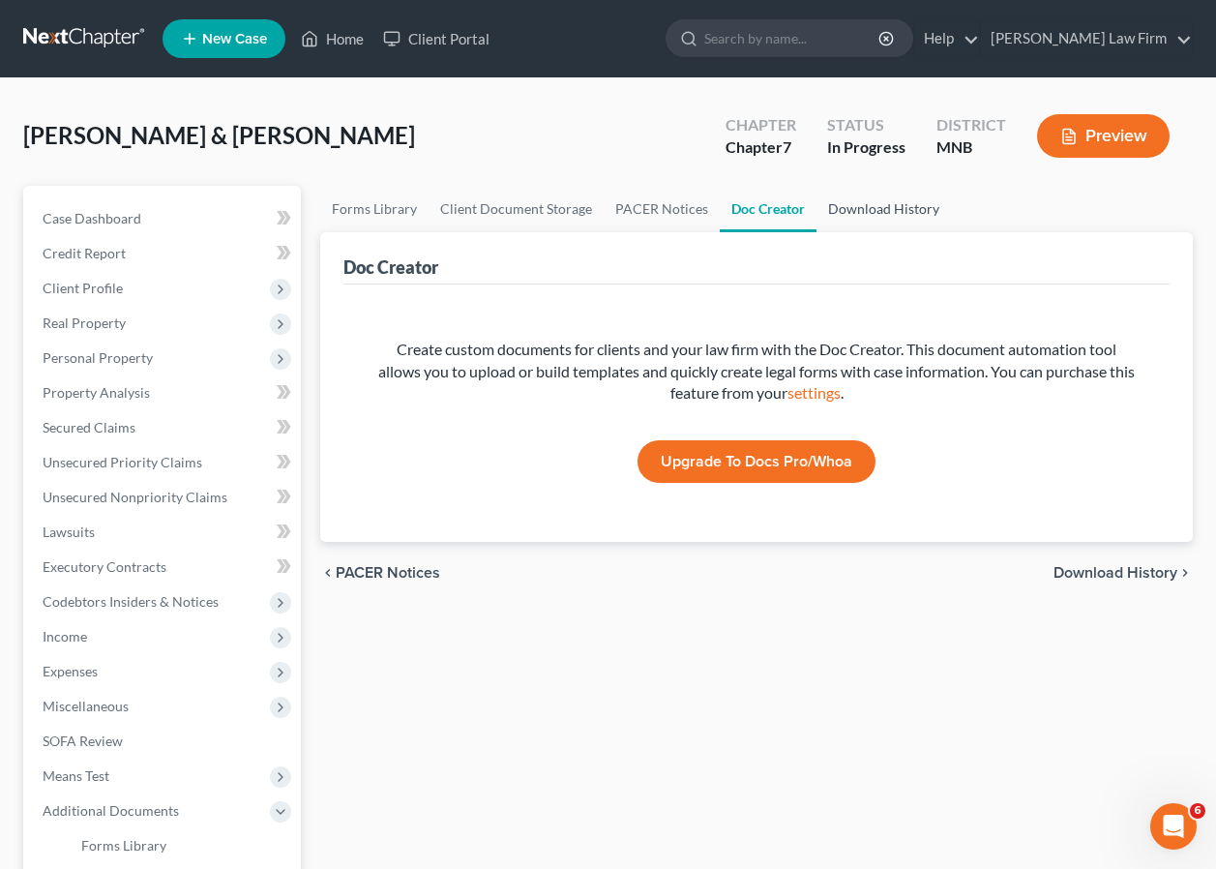
click at [881, 208] on link "Download History" at bounding box center [884, 209] width 135 height 46
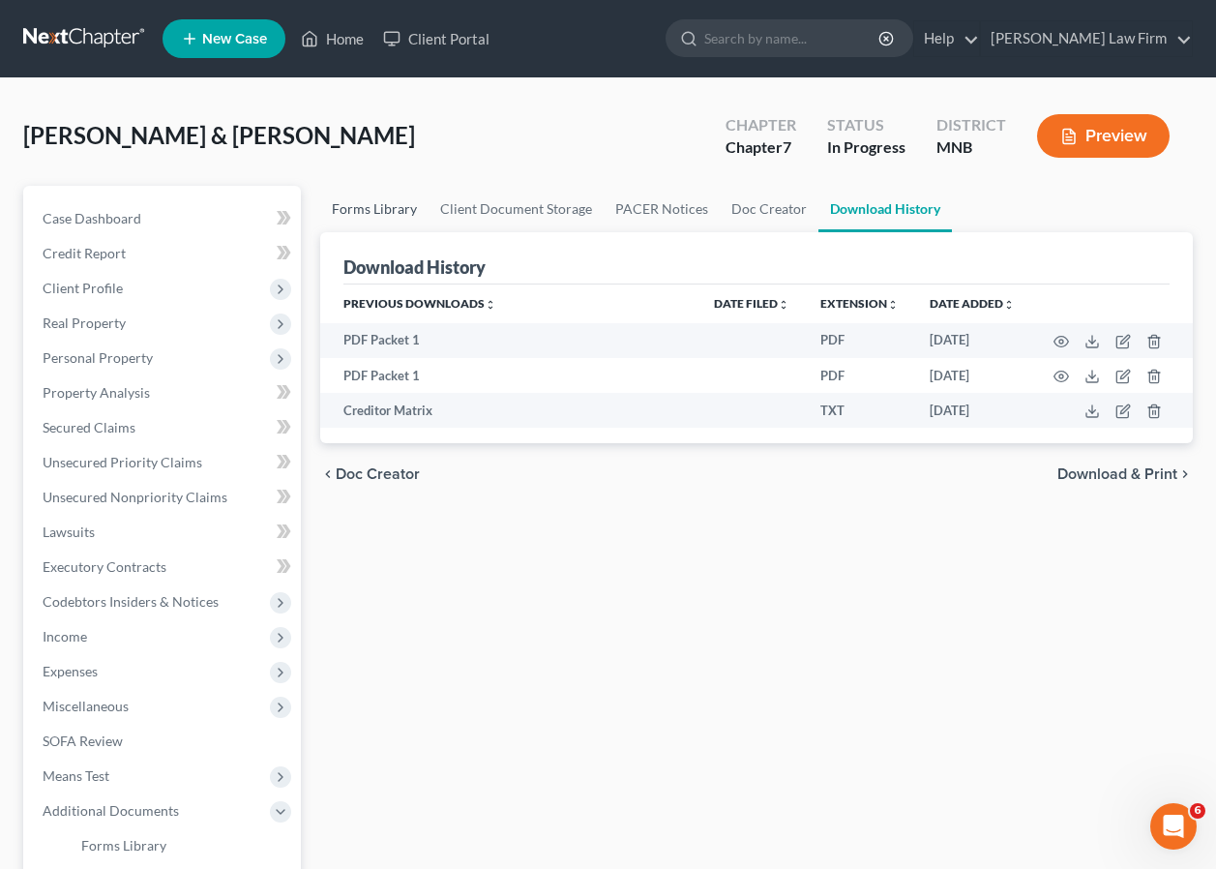
click at [377, 208] on link "Forms Library" at bounding box center [374, 209] width 108 height 46
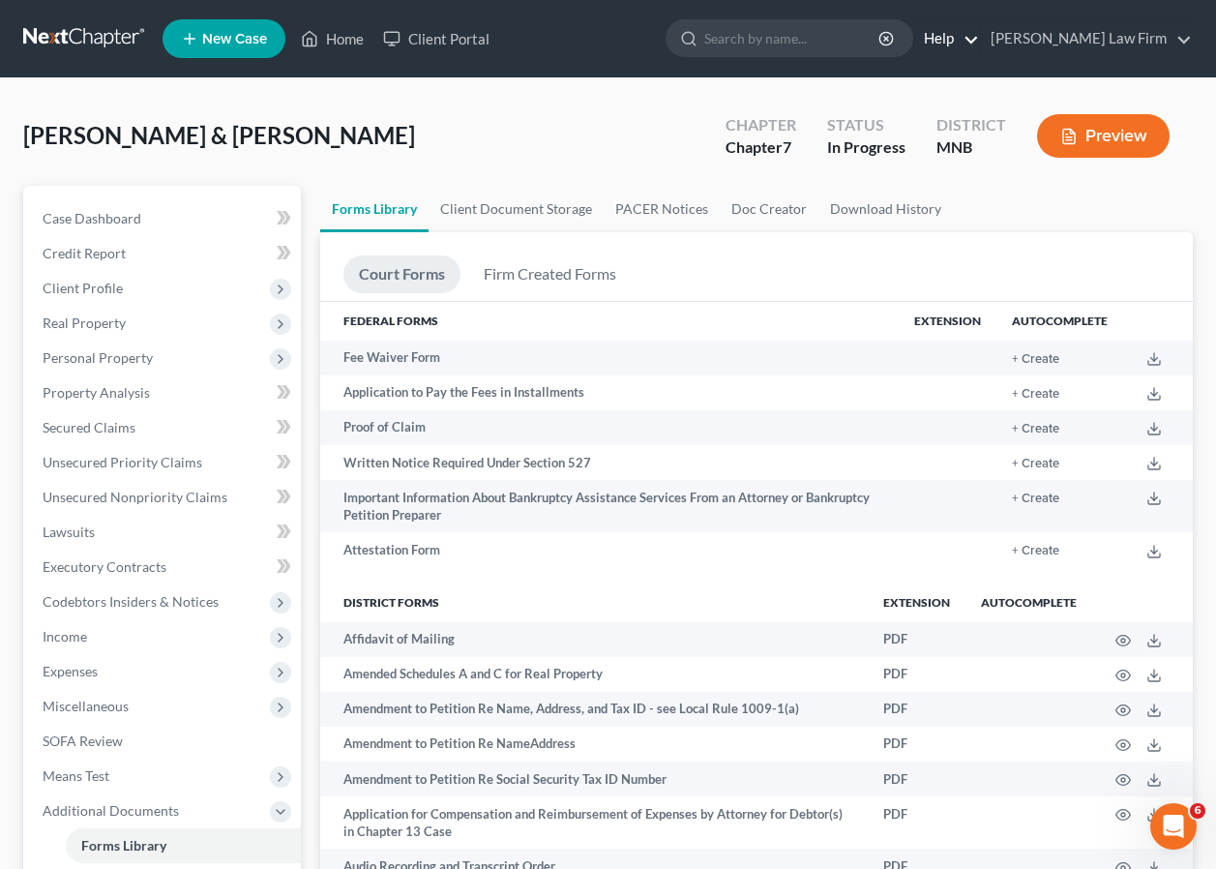
click at [979, 41] on link "Help" at bounding box center [947, 38] width 65 height 35
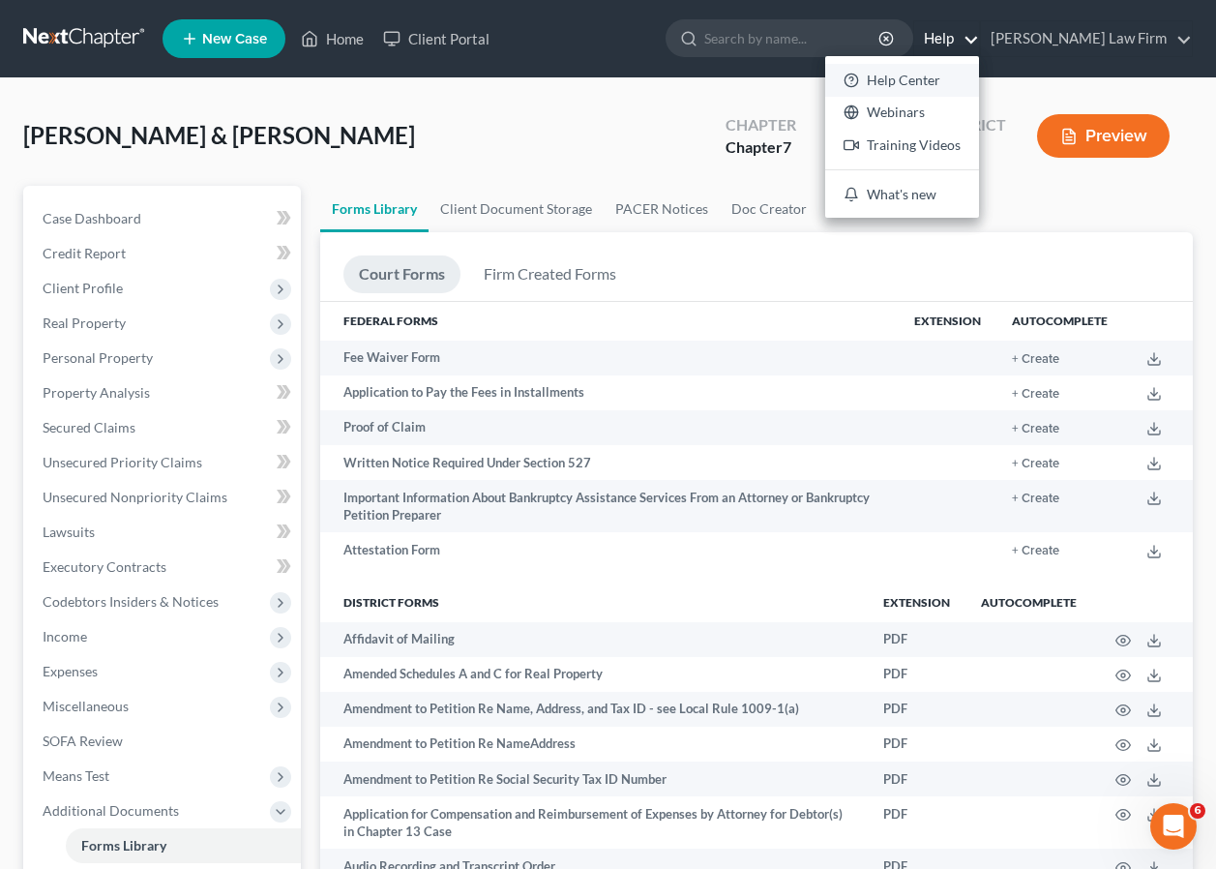
click at [972, 76] on link "Help Center" at bounding box center [903, 80] width 154 height 33
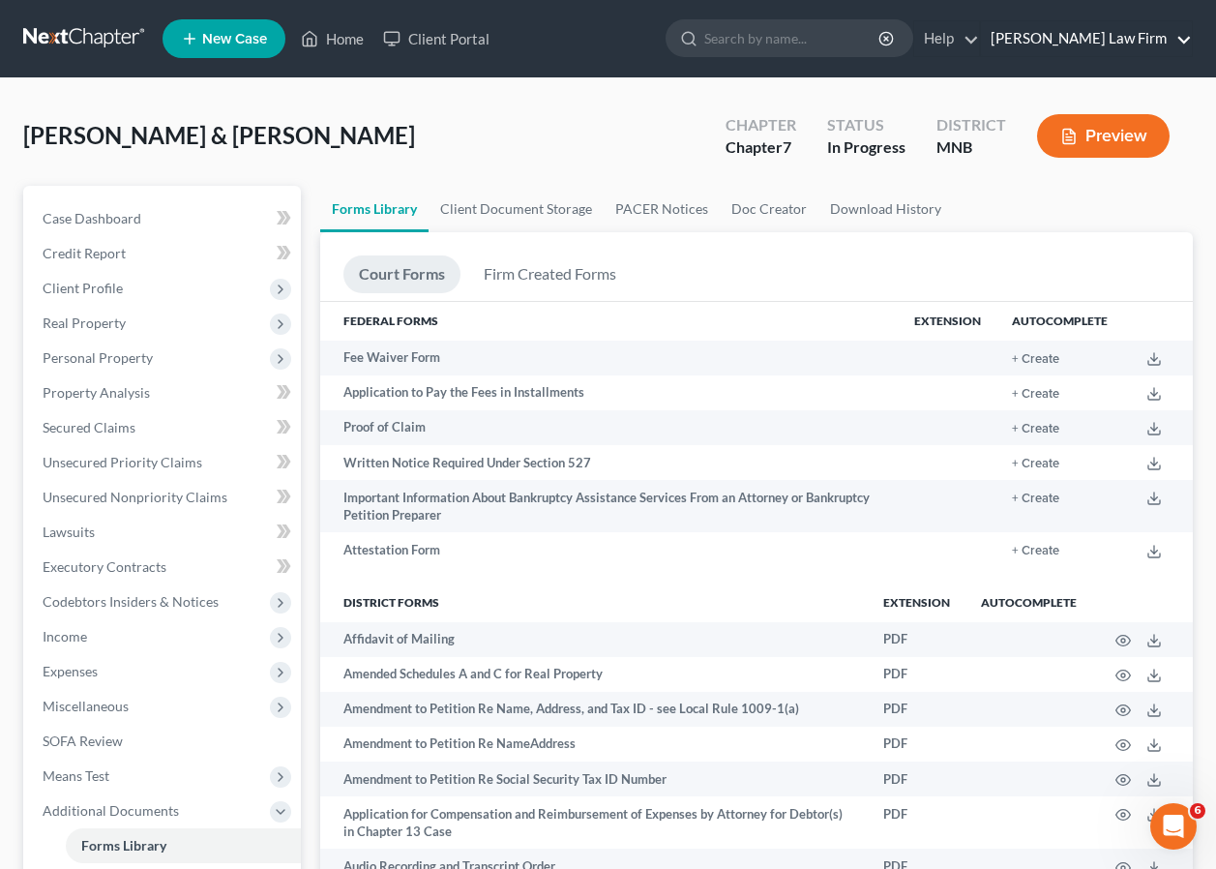
click at [1150, 34] on link "[PERSON_NAME] Law Firm" at bounding box center [1086, 38] width 211 height 35
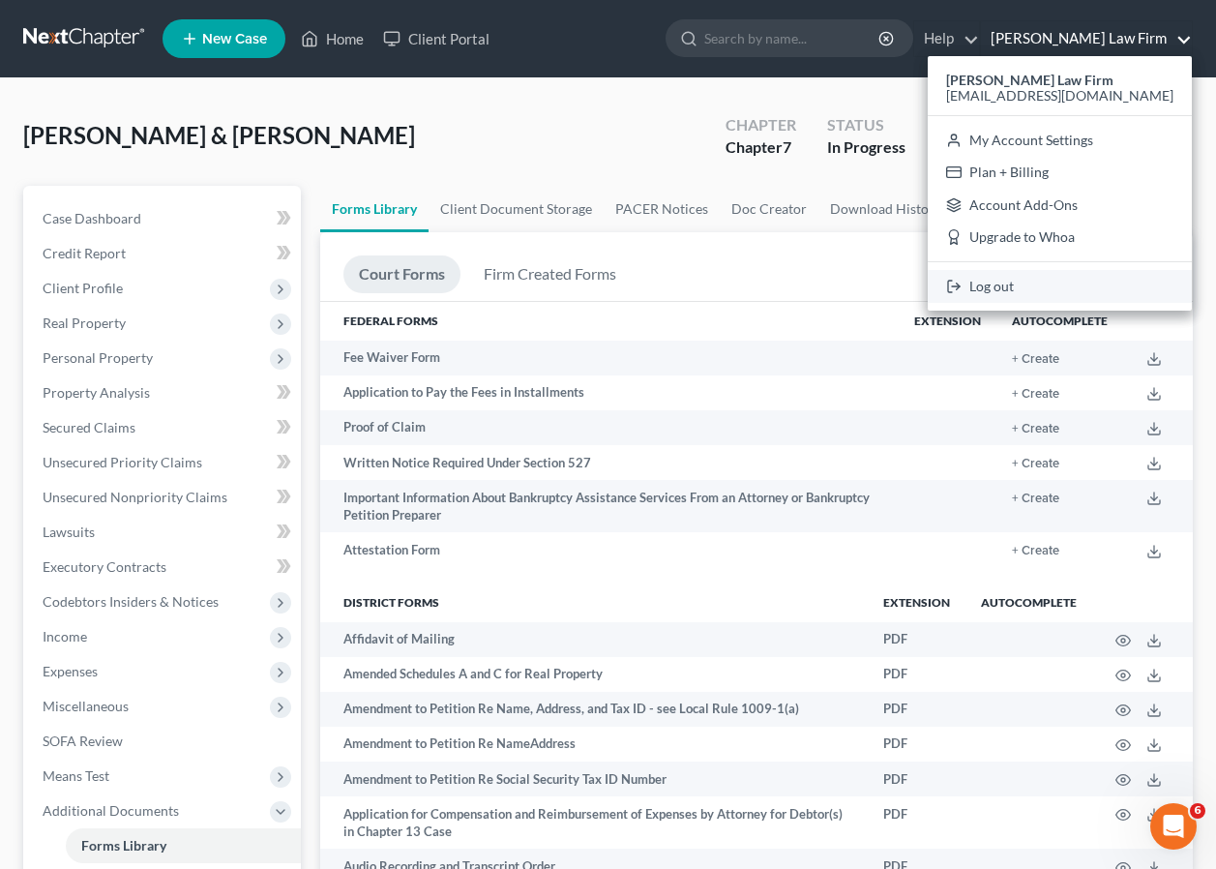
click at [1038, 282] on link "Log out" at bounding box center [1060, 286] width 264 height 33
